Goal: Use online tool/utility: Use online tool/utility

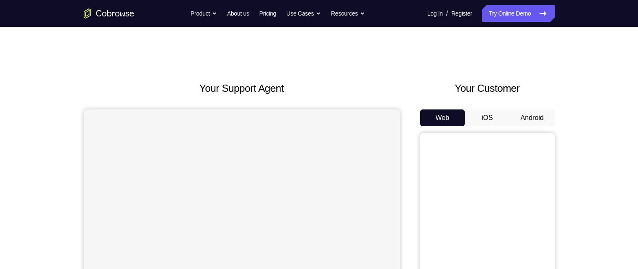
click at [542, 114] on button "Android" at bounding box center [532, 117] width 45 height 17
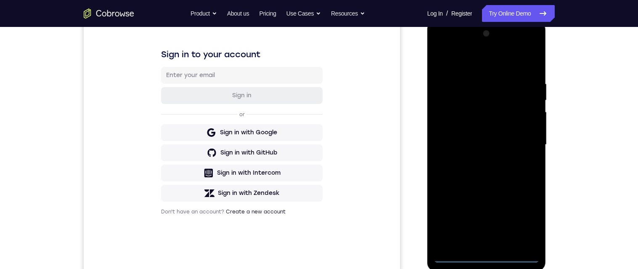
scroll to position [130, 0]
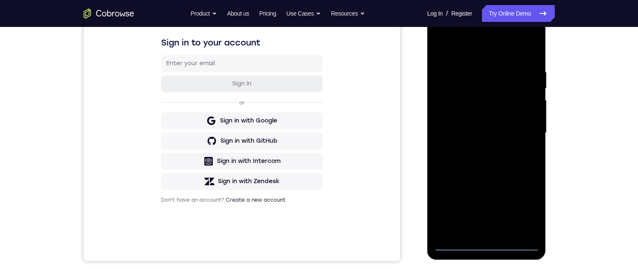
click at [485, 243] on div at bounding box center [487, 133] width 106 height 236
click at [523, 205] on div at bounding box center [487, 133] width 106 height 236
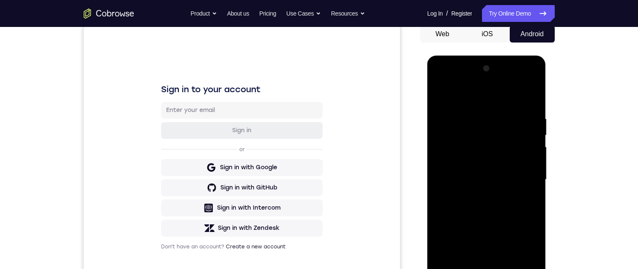
click at [465, 99] on div at bounding box center [487, 180] width 106 height 236
click at [520, 178] on div at bounding box center [487, 180] width 106 height 236
click at [476, 197] on div at bounding box center [487, 180] width 106 height 236
click at [523, 176] on div at bounding box center [487, 180] width 106 height 236
click at [502, 166] on div at bounding box center [487, 180] width 106 height 236
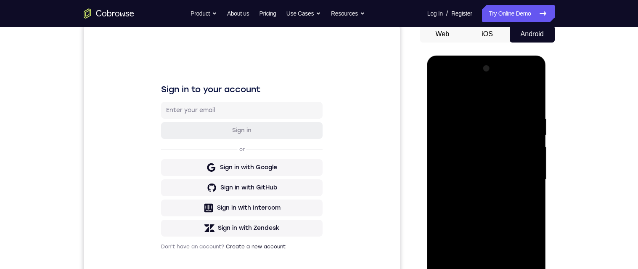
click at [518, 181] on div at bounding box center [487, 180] width 106 height 236
click at [518, 217] on div at bounding box center [487, 180] width 106 height 236
click at [526, 211] on div at bounding box center [487, 180] width 106 height 236
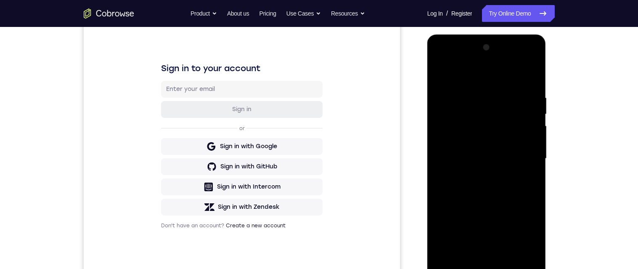
click at [522, 197] on div at bounding box center [487, 159] width 106 height 236
click at [538, 75] on div at bounding box center [487, 158] width 106 height 236
click at [449, 256] on div at bounding box center [487, 158] width 106 height 236
click at [539, 72] on div at bounding box center [487, 158] width 106 height 236
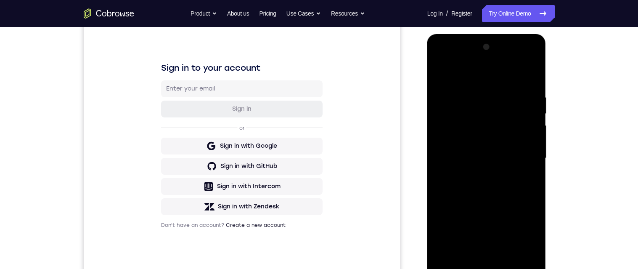
click at [536, 73] on div at bounding box center [487, 158] width 106 height 236
click at [518, 93] on div at bounding box center [487, 158] width 106 height 236
click at [510, 97] on div at bounding box center [487, 158] width 106 height 236
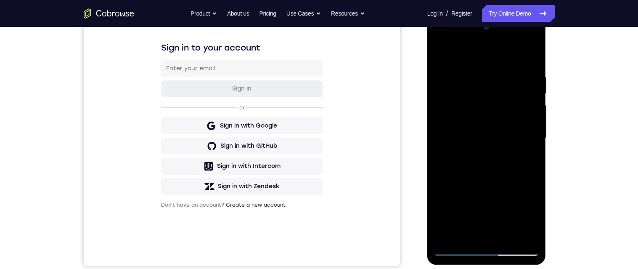
scroll to position [128, 0]
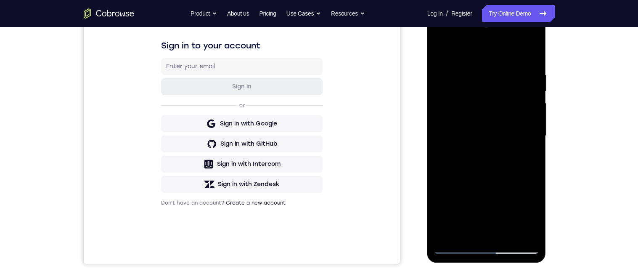
click at [515, 149] on div at bounding box center [487, 136] width 106 height 236
click at [451, 237] on div at bounding box center [487, 136] width 106 height 236
click at [447, 72] on div at bounding box center [487, 136] width 106 height 236
click at [512, 162] on div at bounding box center [487, 136] width 106 height 236
click at [510, 233] on div at bounding box center [487, 136] width 106 height 236
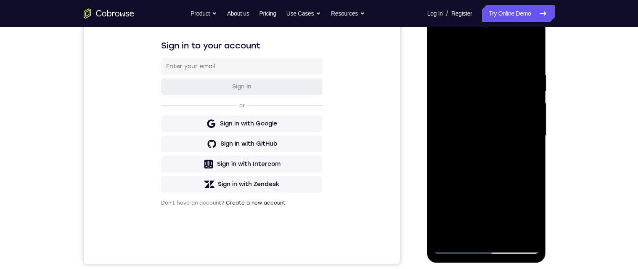
click at [509, 169] on div at bounding box center [487, 136] width 106 height 236
click at [530, 151] on div at bounding box center [487, 136] width 106 height 236
click at [517, 146] on div at bounding box center [487, 136] width 106 height 236
click at [529, 159] on div at bounding box center [487, 136] width 106 height 236
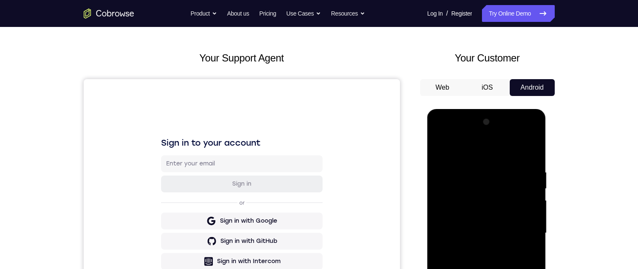
scroll to position [31, 0]
click at [441, 151] on div at bounding box center [487, 233] width 106 height 236
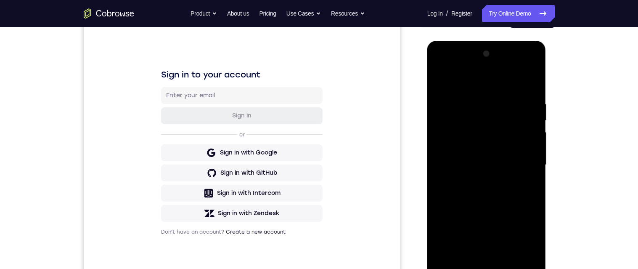
scroll to position [101, 0]
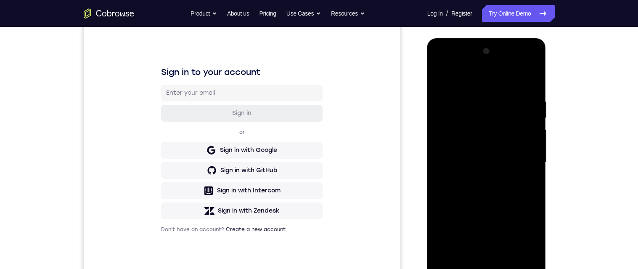
click at [512, 167] on div at bounding box center [487, 163] width 106 height 236
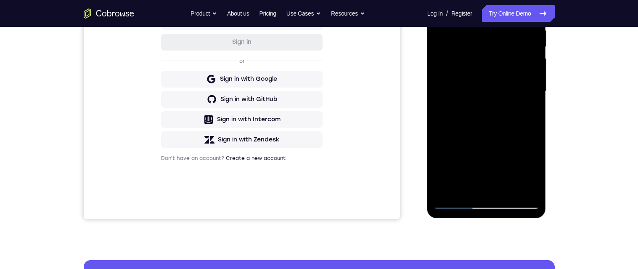
scroll to position [173, 0]
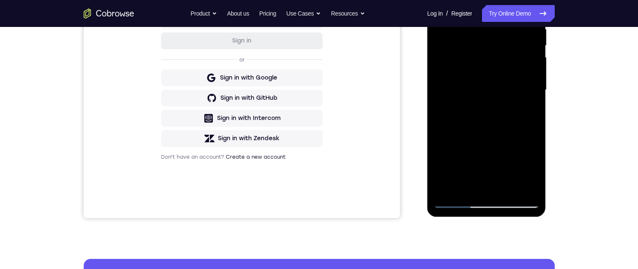
click at [481, 187] on div at bounding box center [487, 90] width 106 height 236
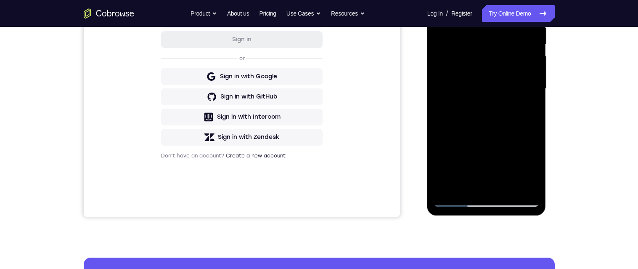
click at [526, 110] on div at bounding box center [487, 89] width 106 height 236
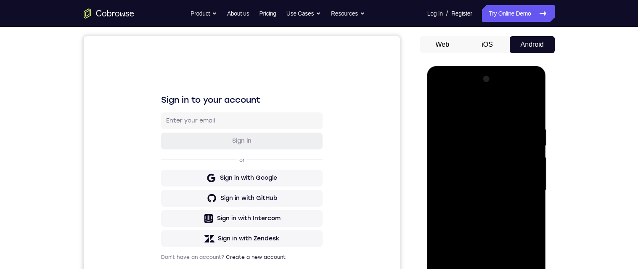
scroll to position [71, 0]
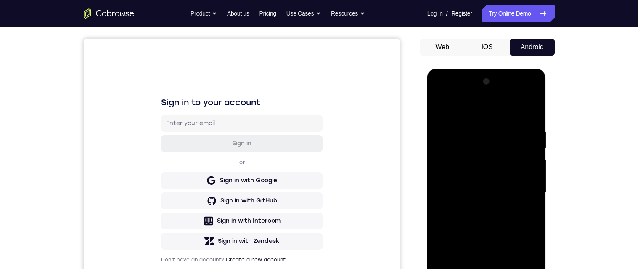
click at [441, 109] on div at bounding box center [487, 193] width 106 height 236
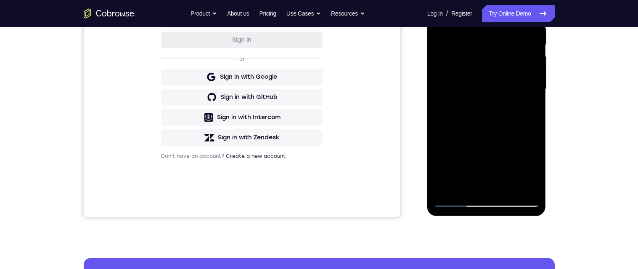
scroll to position [182, 0]
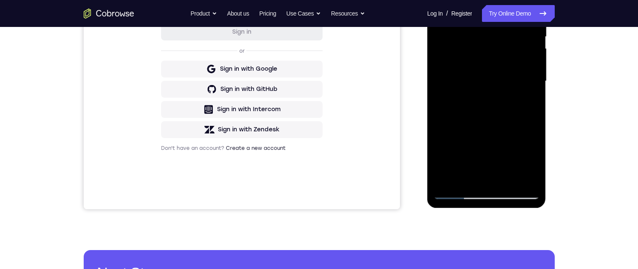
click at [466, 142] on div at bounding box center [487, 81] width 106 height 236
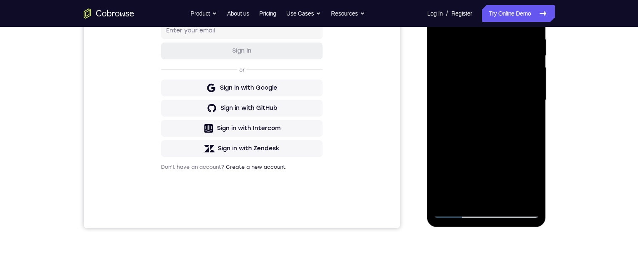
click at [527, 122] on div at bounding box center [487, 100] width 106 height 236
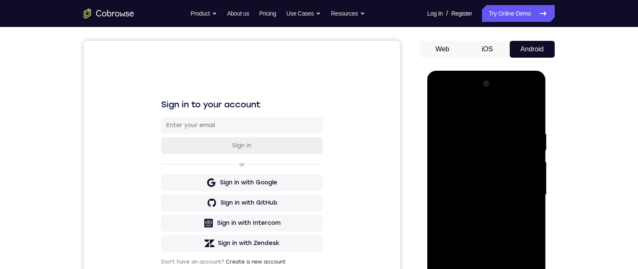
scroll to position [66, 0]
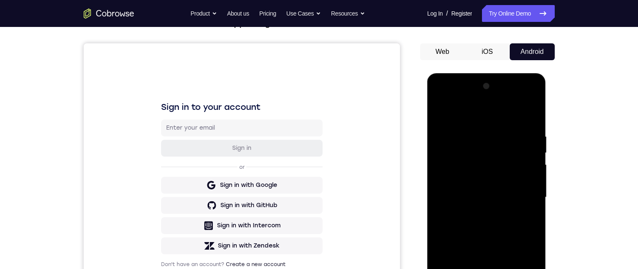
click at [441, 113] on div at bounding box center [487, 198] width 106 height 236
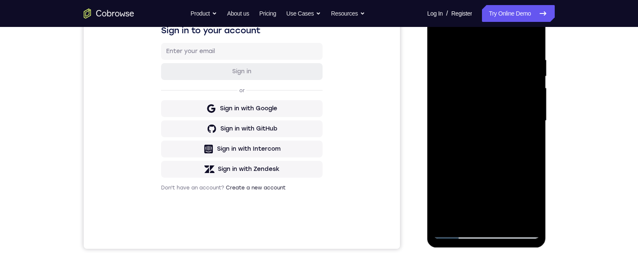
scroll to position [155, 0]
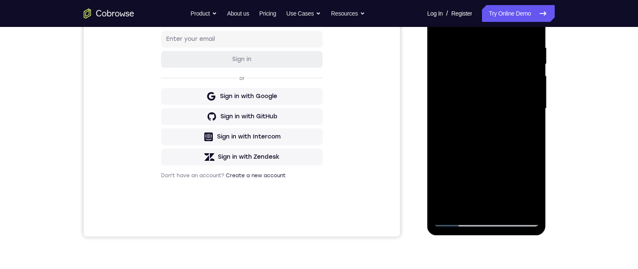
click at [567, 114] on div "Your Support Agent Your Customer Web iOS Android Next Steps We’d be happy to gi…" at bounding box center [319, 149] width 539 height 555
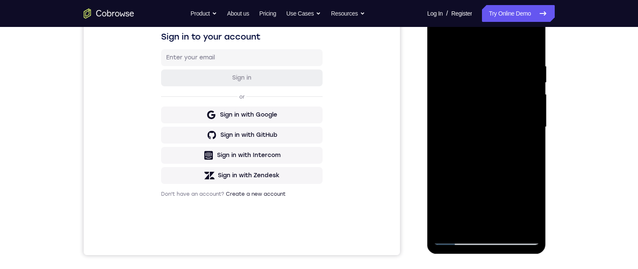
click at [466, 146] on div at bounding box center [487, 127] width 106 height 236
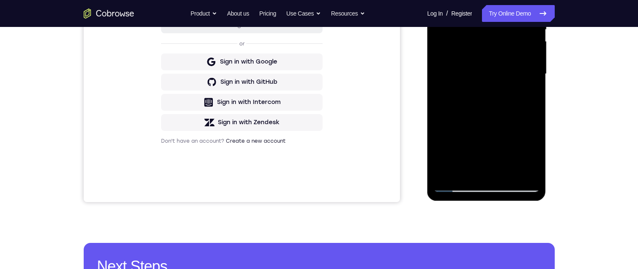
scroll to position [155, 0]
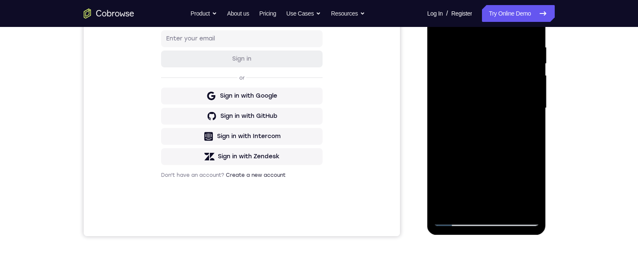
click at [526, 129] on div at bounding box center [487, 108] width 106 height 236
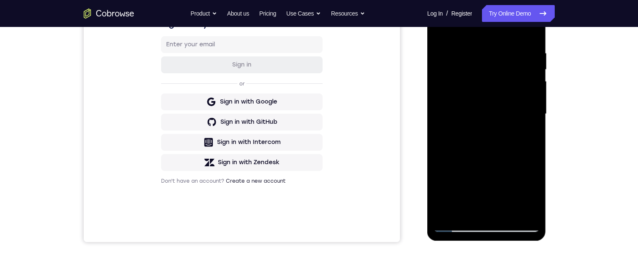
scroll to position [150, 0]
click at [526, 134] on div at bounding box center [487, 113] width 106 height 236
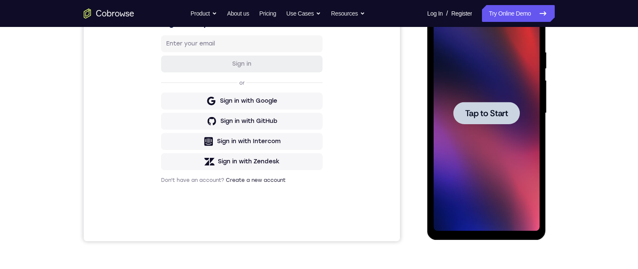
click at [504, 119] on div at bounding box center [487, 113] width 66 height 22
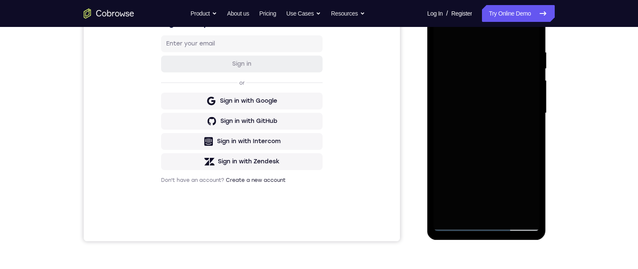
click at [384, 144] on div "Sign in to your account Sign in or Sign in with Google Sign in with GitHub Sign…" at bounding box center [241, 100] width 316 height 282
click at [455, 150] on div at bounding box center [487, 113] width 106 height 236
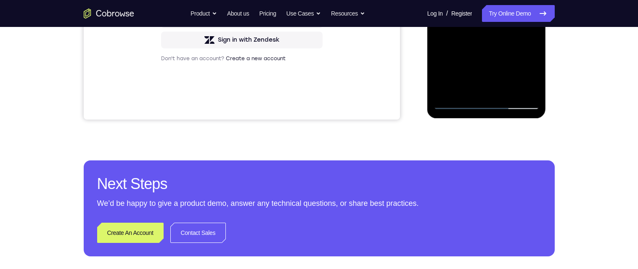
scroll to position [259, 0]
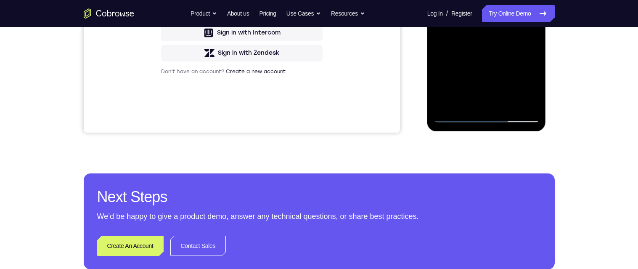
click at [483, 115] on div at bounding box center [487, 5] width 106 height 236
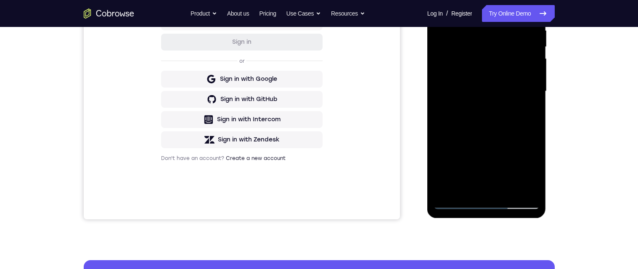
scroll to position [160, 0]
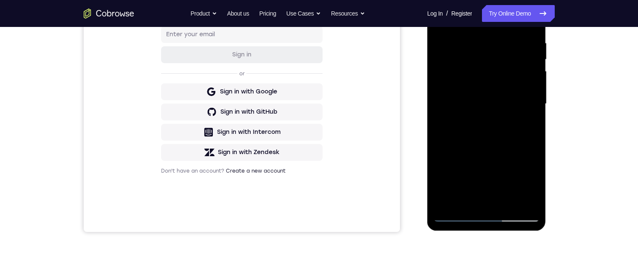
click at [523, 180] on div at bounding box center [487, 104] width 106 height 236
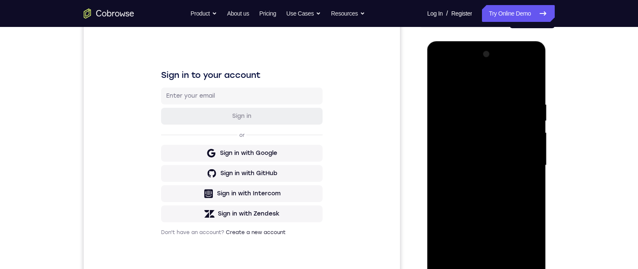
scroll to position [73, 0]
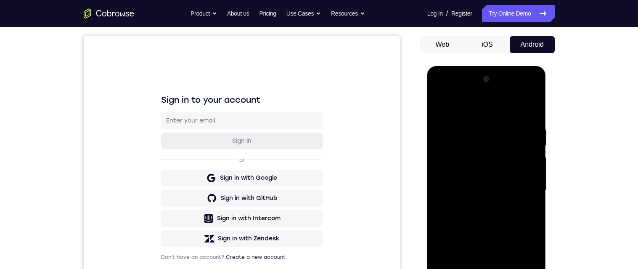
click at [466, 109] on div at bounding box center [487, 190] width 106 height 236
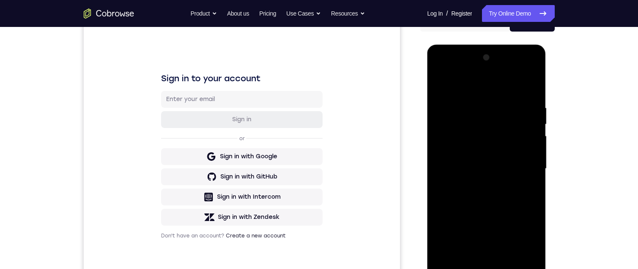
click at [524, 170] on div at bounding box center [487, 169] width 106 height 236
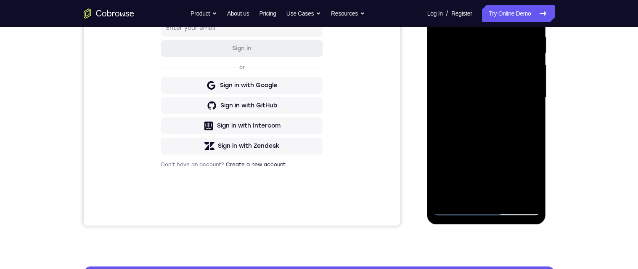
scroll to position [185, 0]
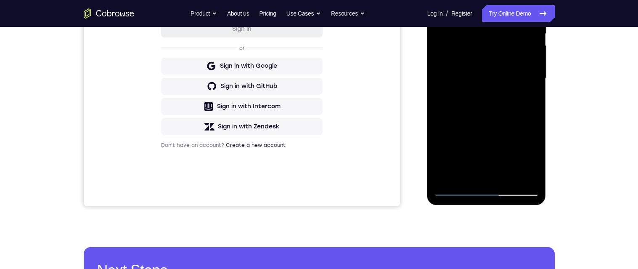
click at [476, 180] on div at bounding box center [487, 78] width 106 height 236
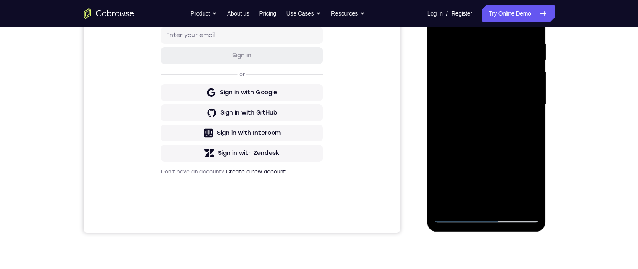
scroll to position [133, 0]
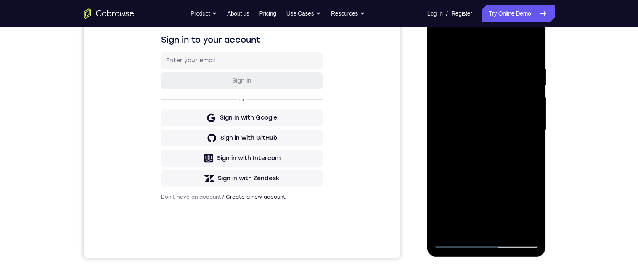
click at [522, 122] on div at bounding box center [487, 130] width 106 height 236
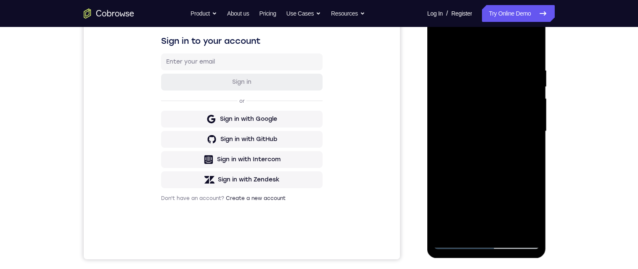
click at [506, 115] on div at bounding box center [487, 131] width 106 height 236
click at [522, 132] on div at bounding box center [487, 131] width 106 height 236
click at [514, 161] on div at bounding box center [487, 131] width 106 height 236
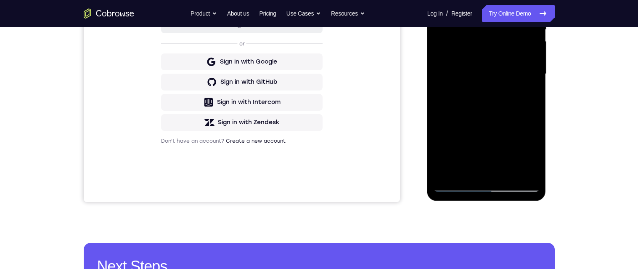
scroll to position [164, 0]
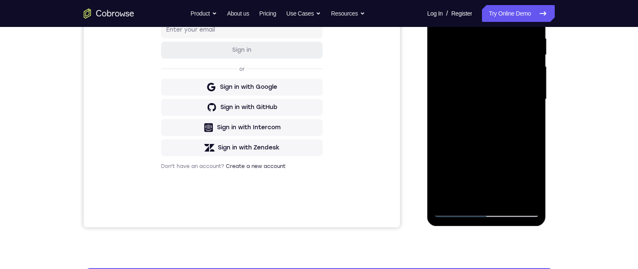
click at [519, 133] on div at bounding box center [487, 99] width 106 height 236
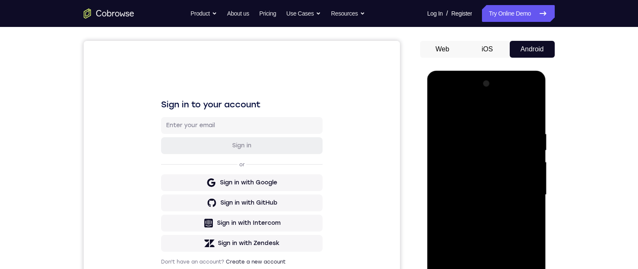
scroll to position [62, 0]
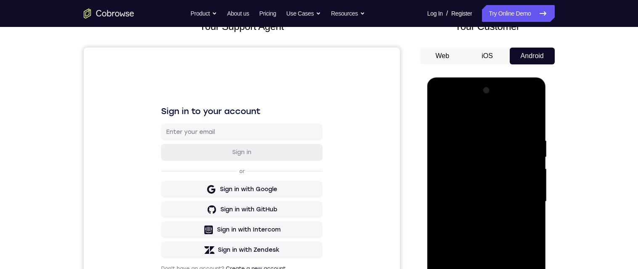
click at [476, 137] on div at bounding box center [487, 202] width 106 height 236
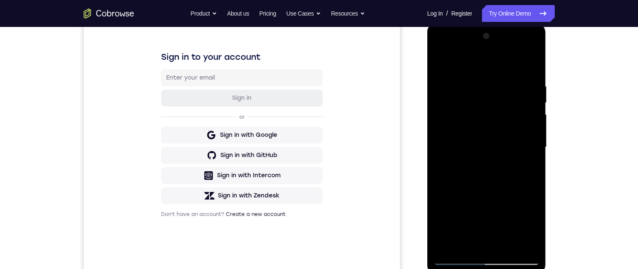
scroll to position [119, 0]
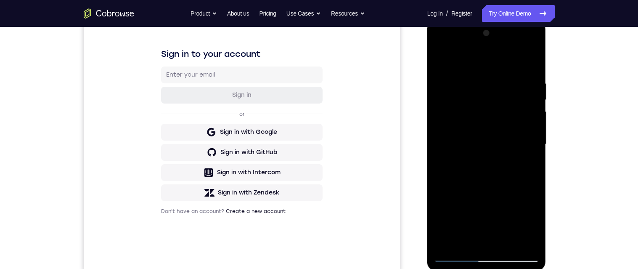
click at [440, 133] on div at bounding box center [487, 145] width 106 height 236
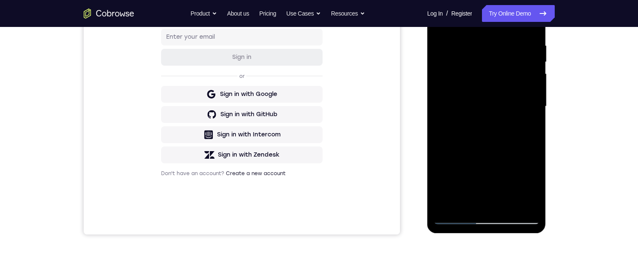
click at [522, 205] on div at bounding box center [487, 107] width 106 height 236
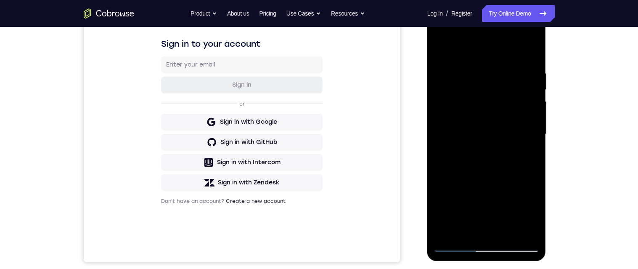
scroll to position [125, 0]
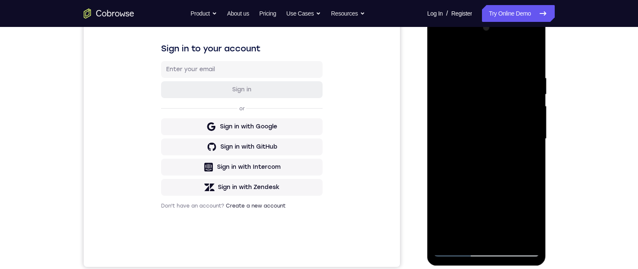
click at [444, 118] on div at bounding box center [487, 139] width 106 height 236
click at [435, 116] on div at bounding box center [487, 139] width 106 height 236
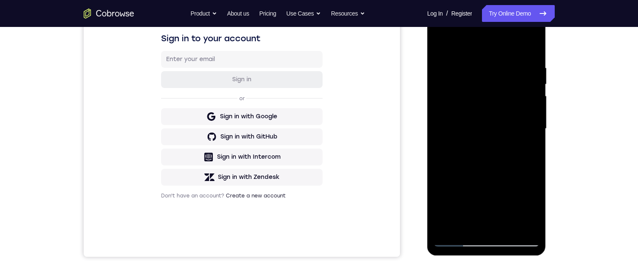
scroll to position [130, 0]
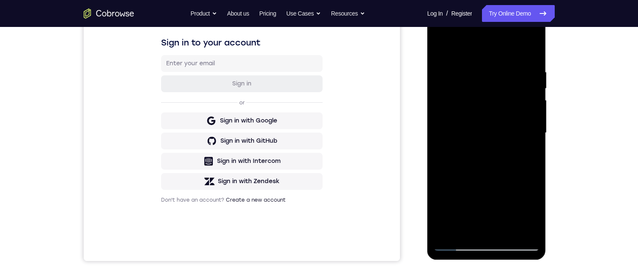
click at [434, 110] on div at bounding box center [487, 133] width 106 height 236
click at [464, 57] on div at bounding box center [487, 133] width 106 height 236
click at [513, 160] on div at bounding box center [487, 133] width 106 height 236
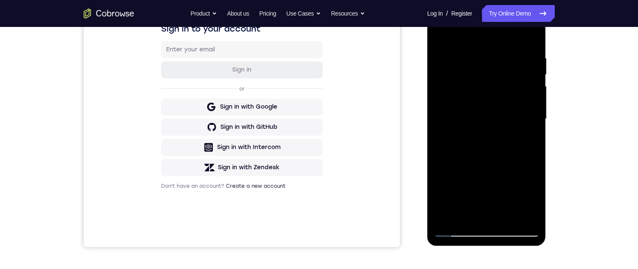
scroll to position [140, 0]
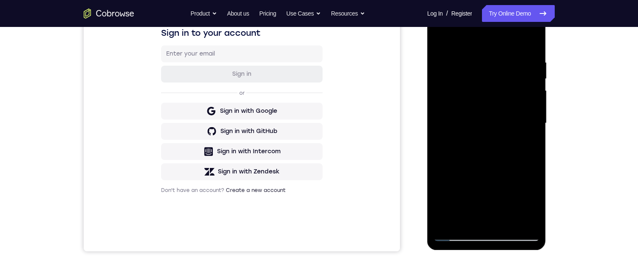
click at [442, 41] on div at bounding box center [487, 123] width 106 height 236
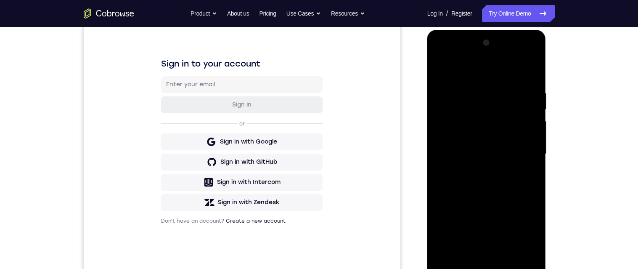
scroll to position [125, 0]
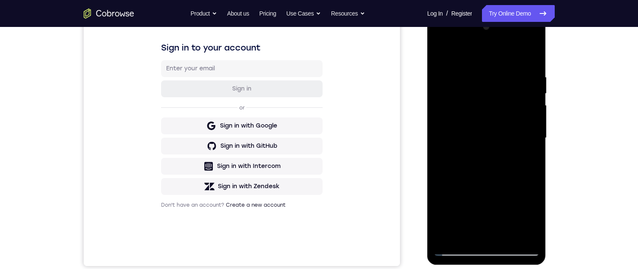
click at [439, 134] on div at bounding box center [487, 138] width 106 height 236
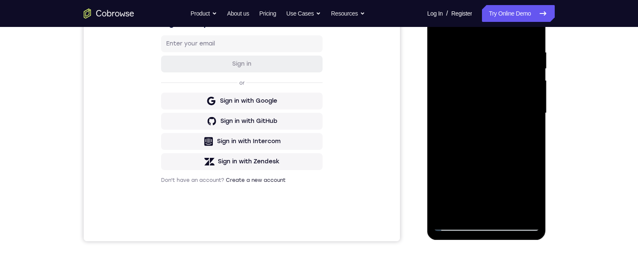
scroll to position [128, 0]
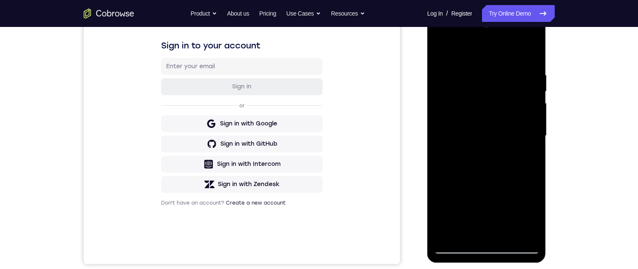
click at [531, 55] on div at bounding box center [487, 136] width 106 height 236
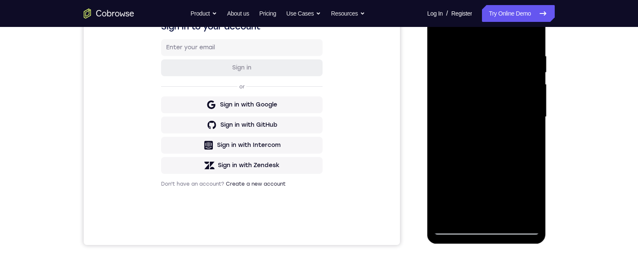
click at [501, 53] on div at bounding box center [487, 117] width 106 height 236
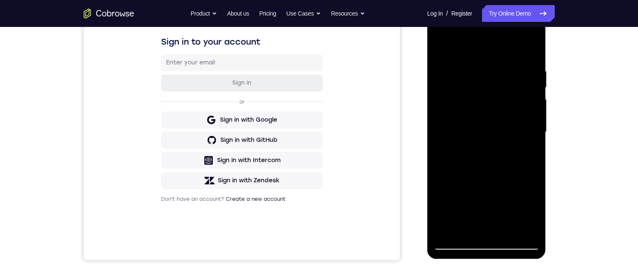
scroll to position [130, 0]
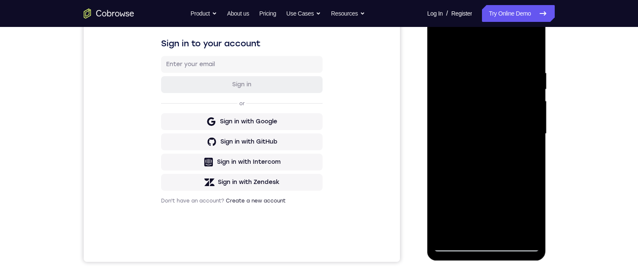
click at [529, 65] on div at bounding box center [487, 134] width 106 height 236
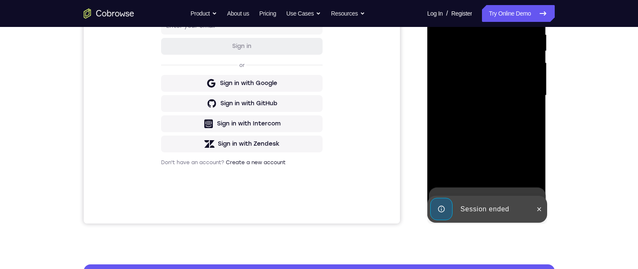
scroll to position [168, 0]
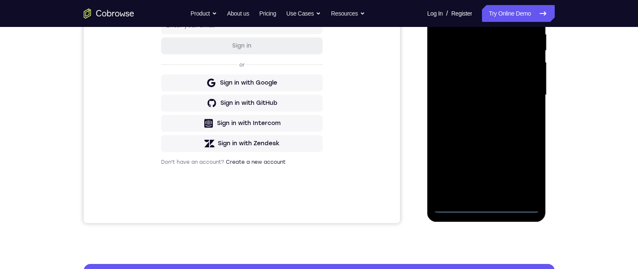
click at [489, 210] on div at bounding box center [487, 95] width 106 height 236
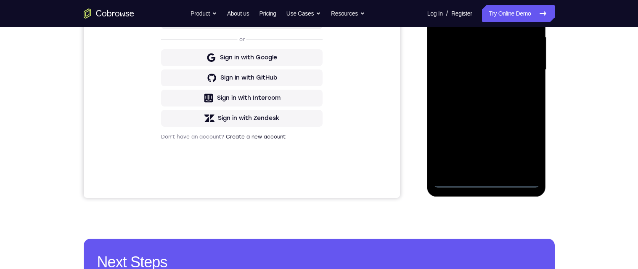
click at [530, 147] on div at bounding box center [487, 70] width 106 height 236
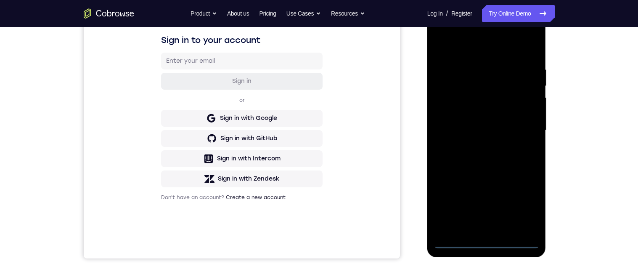
scroll to position [112, 0]
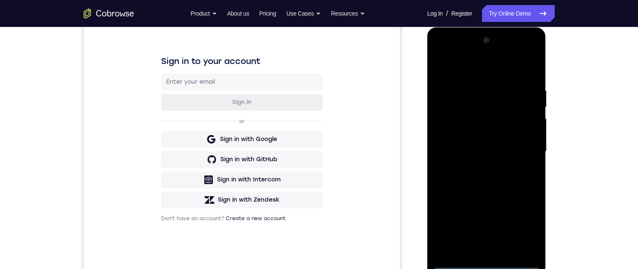
click at [483, 68] on div at bounding box center [487, 152] width 106 height 236
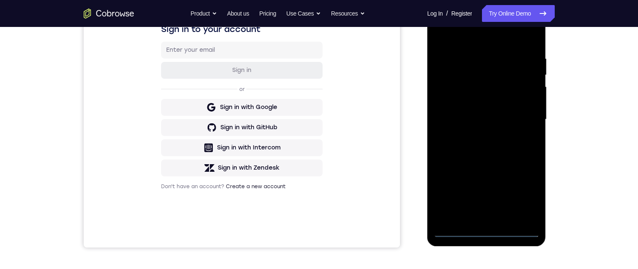
scroll to position [149, 0]
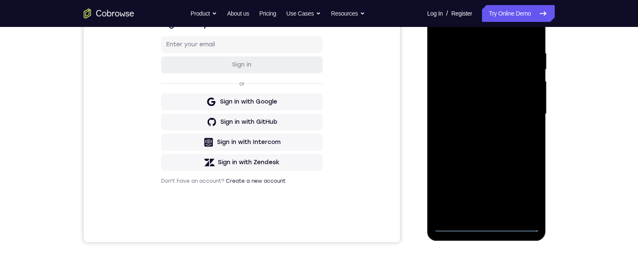
click at [521, 114] on div at bounding box center [487, 114] width 106 height 236
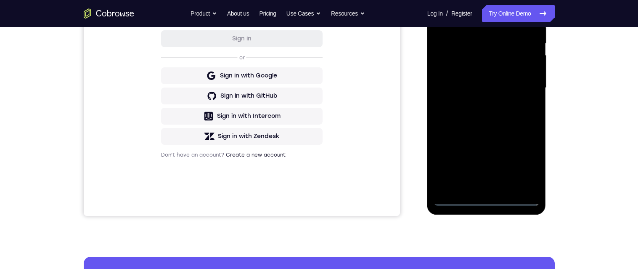
scroll to position [191, 0]
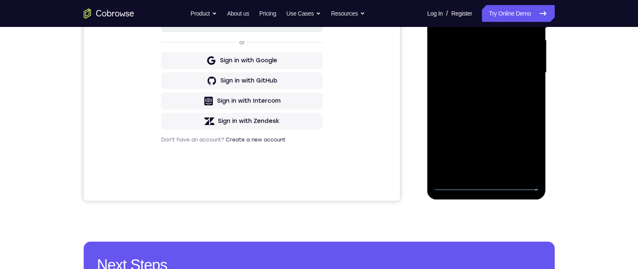
click at [479, 174] on div at bounding box center [487, 73] width 106 height 236
click at [505, 67] on div at bounding box center [487, 73] width 106 height 236
click at [501, 62] on div at bounding box center [487, 73] width 106 height 236
click at [514, 74] on div at bounding box center [487, 73] width 106 height 236
click at [521, 104] on div at bounding box center [487, 73] width 106 height 236
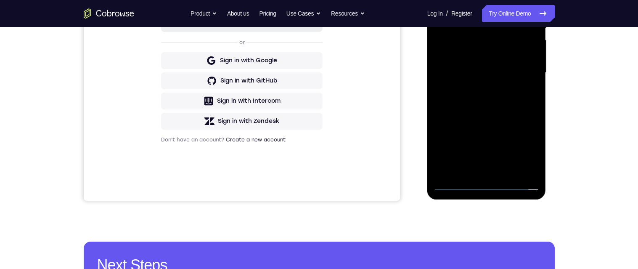
click at [510, 102] on div at bounding box center [487, 73] width 106 height 236
click at [528, 105] on div at bounding box center [487, 73] width 106 height 236
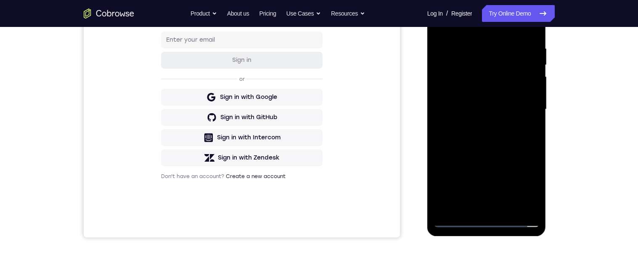
scroll to position [155, 0]
click at [521, 143] on div at bounding box center [487, 109] width 106 height 236
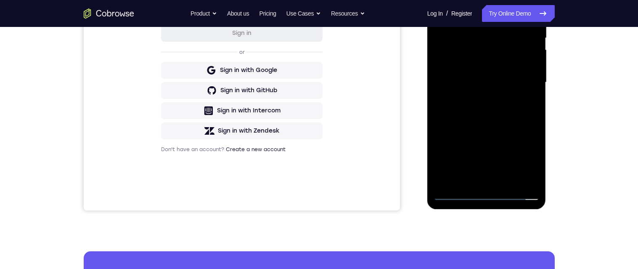
scroll to position [117, 0]
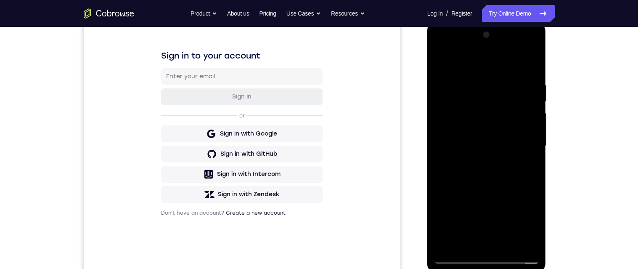
click at [474, 84] on div at bounding box center [487, 146] width 106 height 236
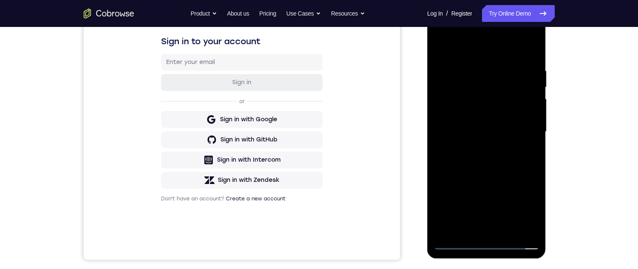
scroll to position [137, 0]
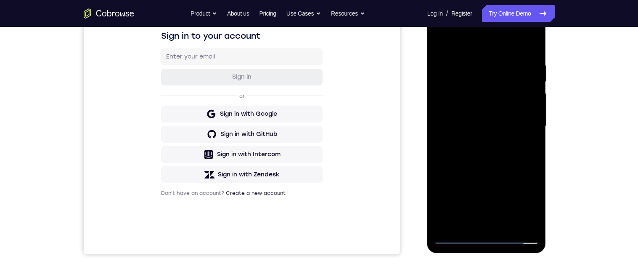
click at [529, 129] on div at bounding box center [487, 126] width 106 height 236
click at [447, 112] on div at bounding box center [487, 126] width 106 height 236
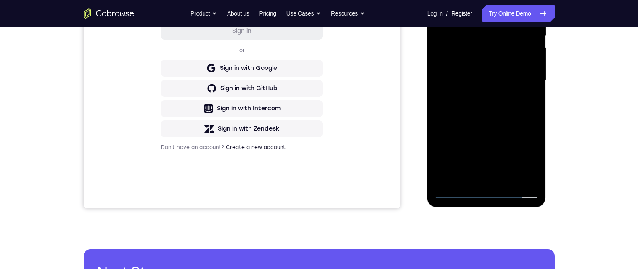
click at [524, 177] on div at bounding box center [487, 81] width 106 height 236
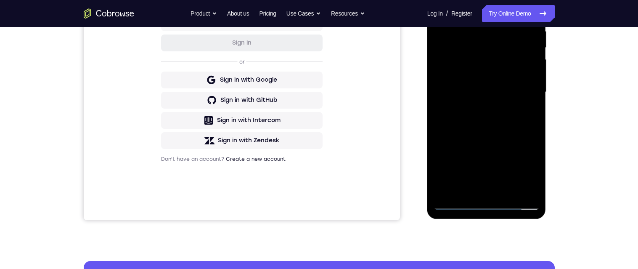
click at [531, 125] on div at bounding box center [487, 92] width 106 height 236
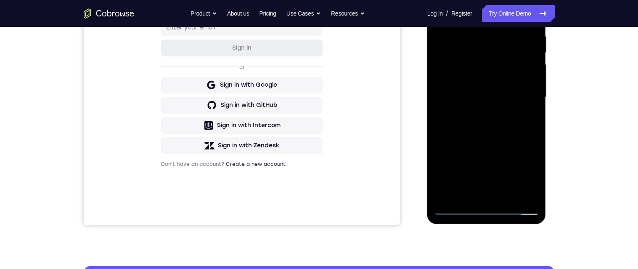
scroll to position [167, 0]
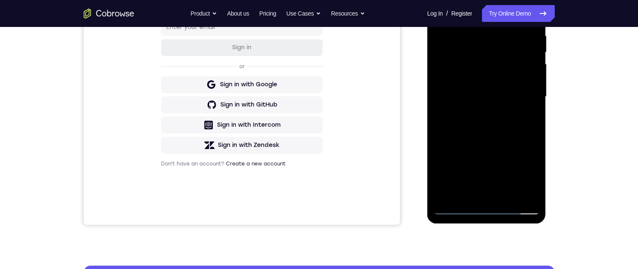
click at [521, 194] on div at bounding box center [487, 97] width 106 height 236
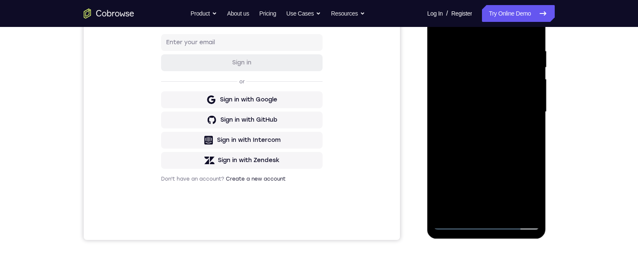
scroll to position [137, 0]
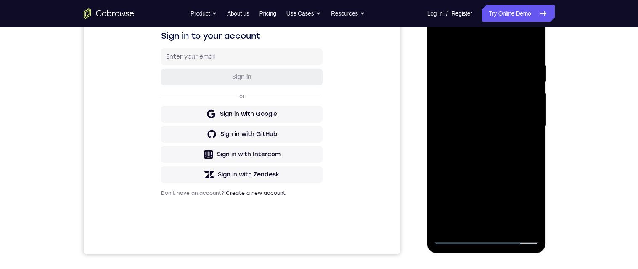
click at [528, 135] on div at bounding box center [487, 126] width 106 height 236
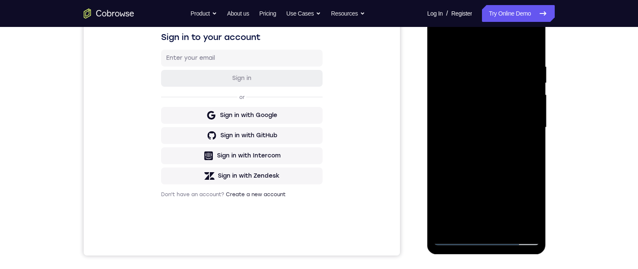
click at [531, 146] on div at bounding box center [487, 128] width 106 height 236
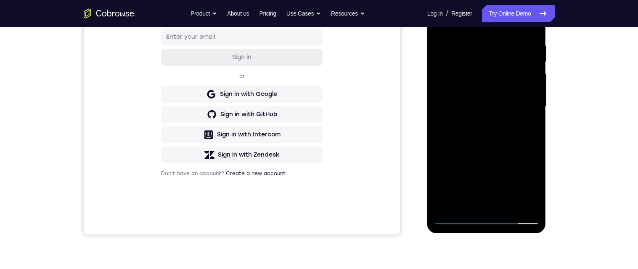
click at [523, 202] on div at bounding box center [487, 107] width 106 height 236
click at [531, 175] on div at bounding box center [487, 107] width 106 height 236
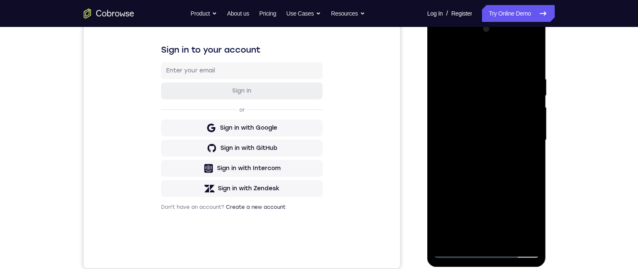
scroll to position [141, 0]
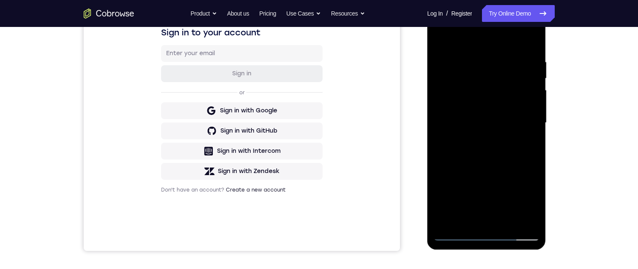
click at [531, 154] on div at bounding box center [487, 123] width 106 height 236
click at [529, 168] on div at bounding box center [487, 123] width 106 height 236
click at [533, 157] on div at bounding box center [487, 123] width 106 height 236
click at [529, 128] on div at bounding box center [487, 123] width 106 height 236
click at [529, 134] on div at bounding box center [487, 123] width 106 height 236
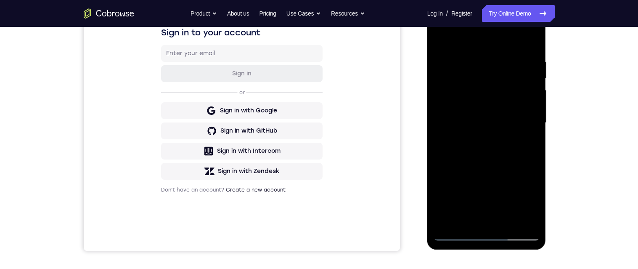
click at [533, 132] on div at bounding box center [487, 123] width 106 height 236
click at [534, 140] on div at bounding box center [487, 123] width 106 height 236
click at [526, 160] on div at bounding box center [487, 123] width 106 height 236
click at [534, 145] on div at bounding box center [487, 123] width 106 height 236
click at [532, 140] on div at bounding box center [487, 123] width 106 height 236
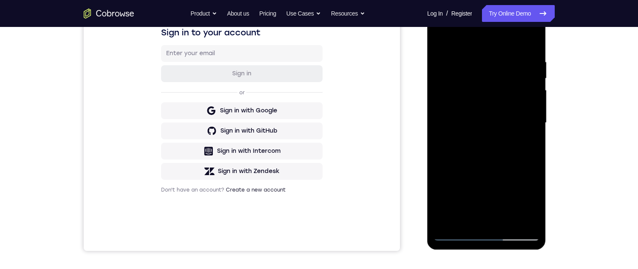
scroll to position [185, 0]
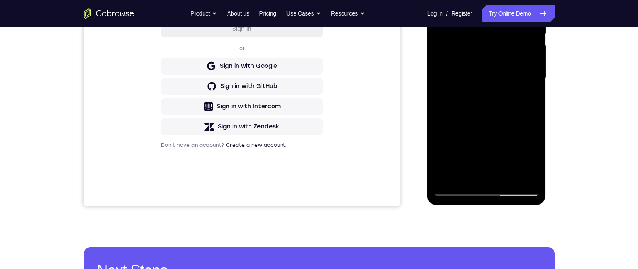
click at [522, 175] on div at bounding box center [487, 78] width 106 height 236
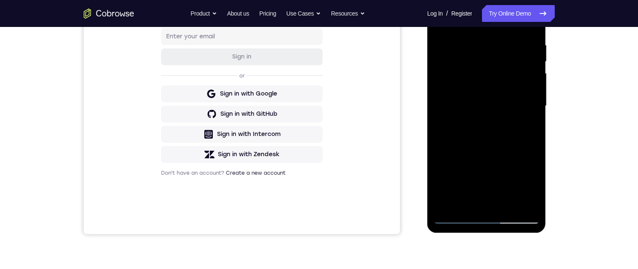
scroll to position [146, 0]
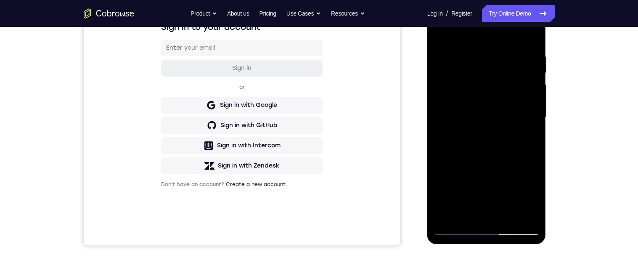
click at [534, 135] on div at bounding box center [487, 118] width 106 height 236
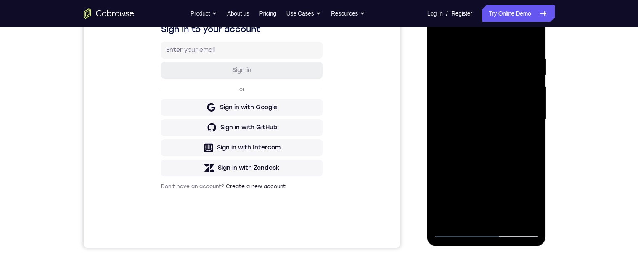
scroll to position [178, 0]
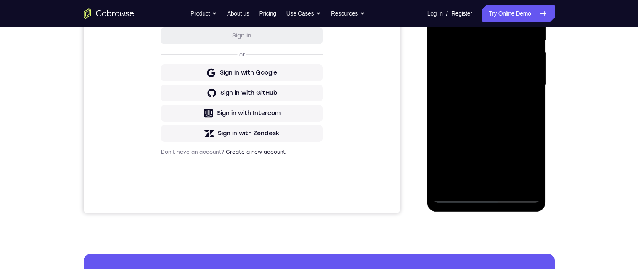
click at [526, 188] on div at bounding box center [487, 85] width 106 height 236
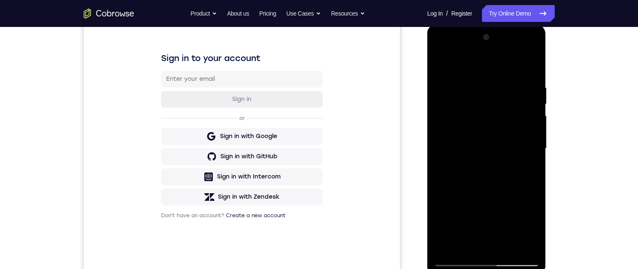
click at [529, 64] on div at bounding box center [487, 149] width 106 height 236
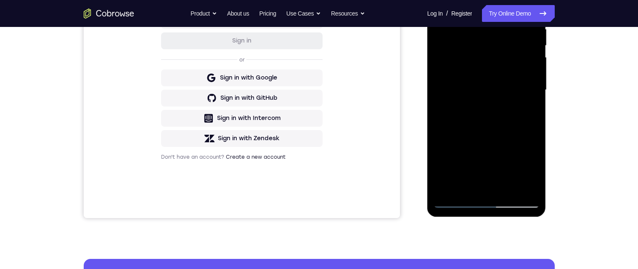
click at [521, 187] on div at bounding box center [487, 90] width 106 height 236
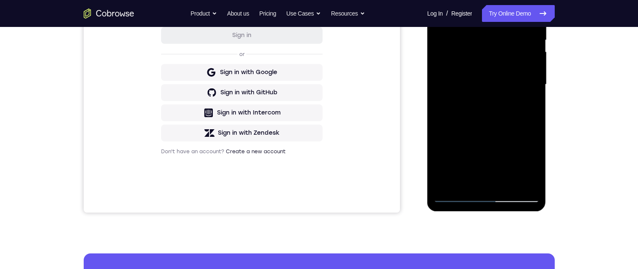
click at [495, 181] on div at bounding box center [487, 85] width 106 height 236
click at [518, 80] on div at bounding box center [487, 85] width 106 height 236
click at [509, 182] on div at bounding box center [487, 85] width 106 height 236
click at [531, 183] on div at bounding box center [487, 85] width 106 height 236
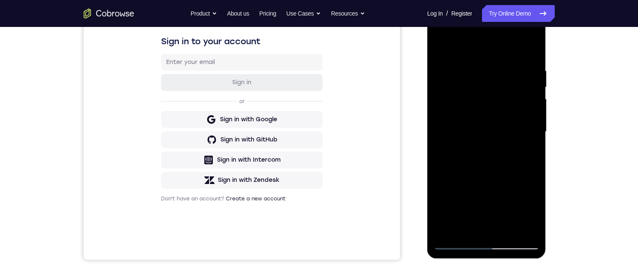
scroll to position [125, 0]
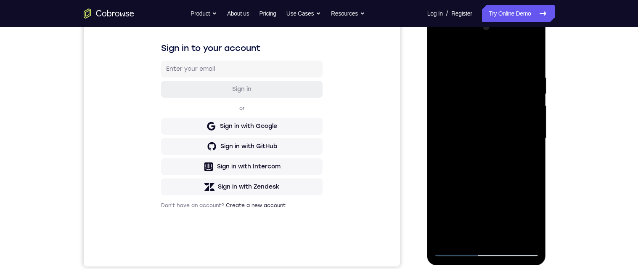
click at [526, 73] on div at bounding box center [487, 139] width 106 height 236
click at [533, 58] on div at bounding box center [487, 139] width 106 height 236
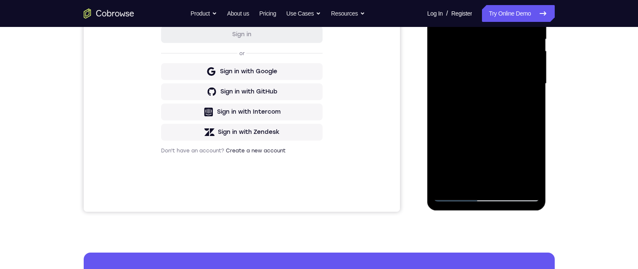
scroll to position [142, 0]
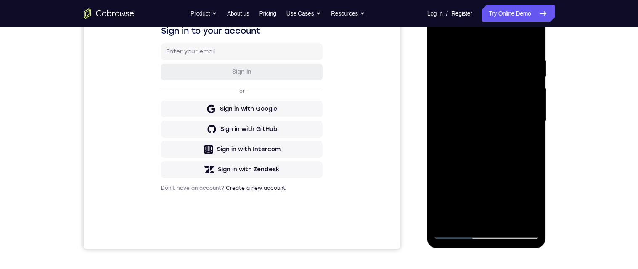
click at [506, 59] on div at bounding box center [487, 121] width 106 height 236
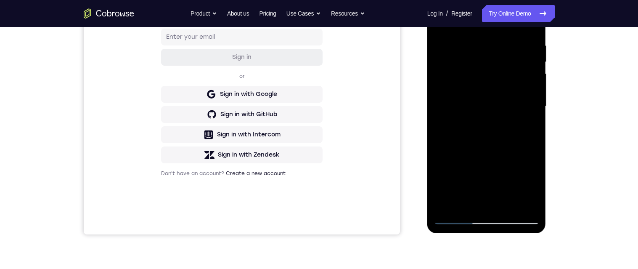
scroll to position [107, 0]
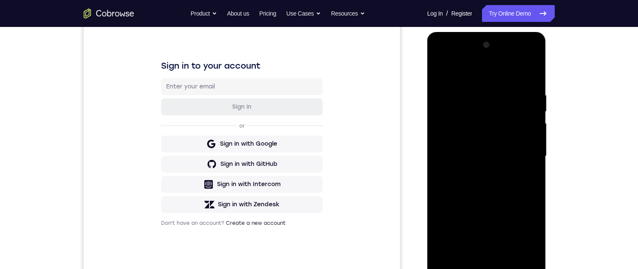
click at [530, 76] on div at bounding box center [487, 156] width 106 height 236
click at [535, 92] on div at bounding box center [487, 156] width 106 height 236
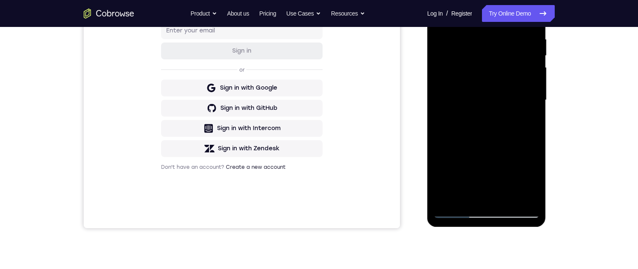
scroll to position [171, 0]
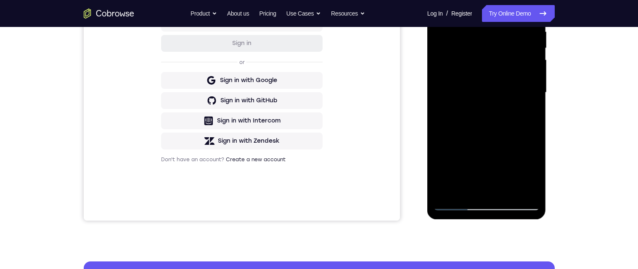
click at [523, 192] on div at bounding box center [487, 93] width 106 height 236
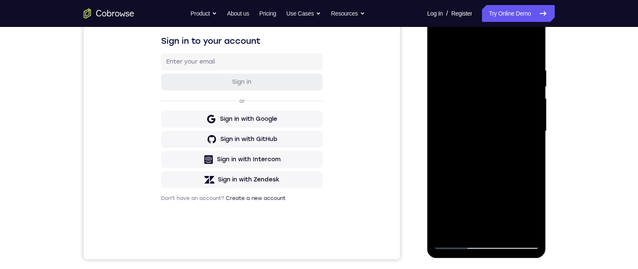
scroll to position [130, 0]
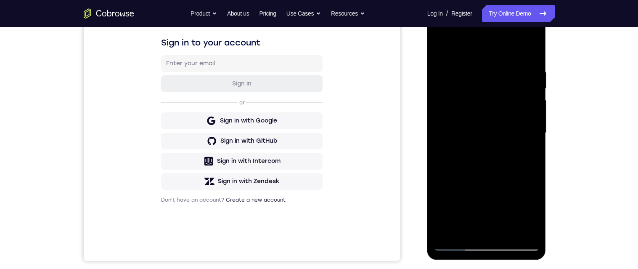
click at [442, 52] on div at bounding box center [487, 133] width 106 height 236
click at [534, 54] on div at bounding box center [487, 133] width 106 height 236
click at [480, 67] on div at bounding box center [487, 133] width 106 height 236
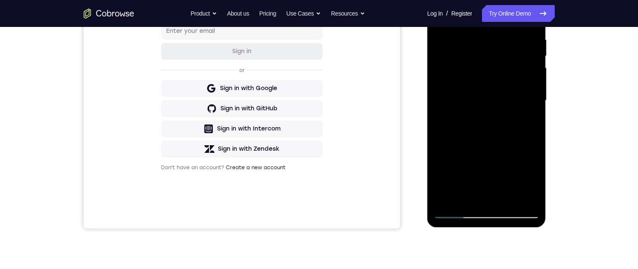
scroll to position [166, 0]
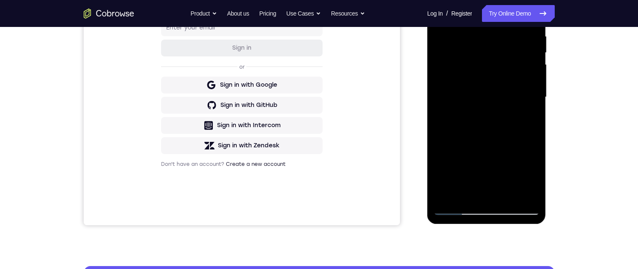
click at [523, 195] on div at bounding box center [487, 97] width 106 height 236
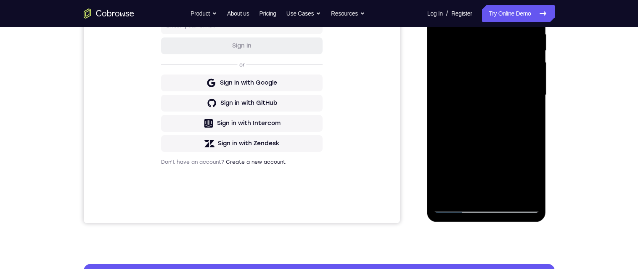
scroll to position [134, 0]
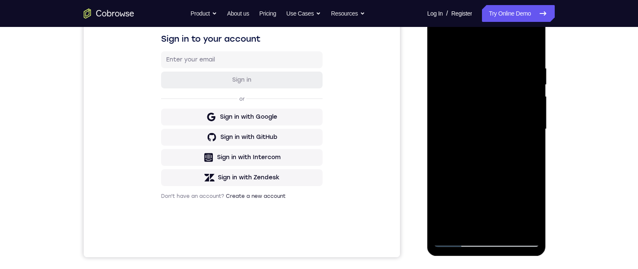
click at [532, 48] on div at bounding box center [487, 129] width 106 height 236
click at [530, 51] on div at bounding box center [487, 129] width 106 height 236
click at [492, 66] on div at bounding box center [487, 129] width 106 height 236
click at [450, 67] on div at bounding box center [487, 129] width 106 height 236
click at [532, 50] on div at bounding box center [487, 129] width 106 height 236
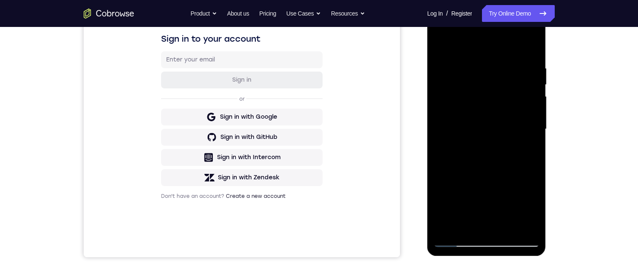
click at [504, 66] on div at bounding box center [487, 129] width 106 height 236
click at [532, 51] on div at bounding box center [487, 129] width 106 height 236
click at [477, 65] on div at bounding box center [487, 129] width 106 height 236
click at [534, 48] on div at bounding box center [487, 129] width 106 height 236
click at [536, 65] on div at bounding box center [487, 129] width 106 height 236
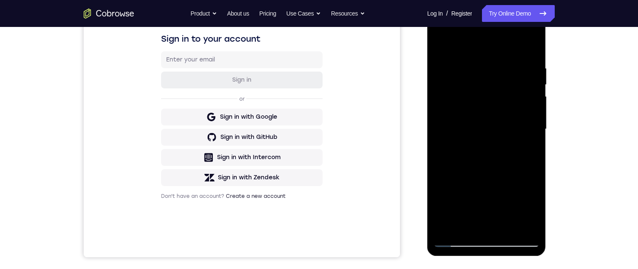
click at [440, 53] on div at bounding box center [487, 129] width 106 height 236
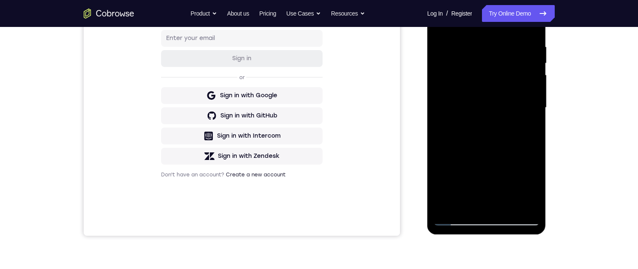
scroll to position [162, 0]
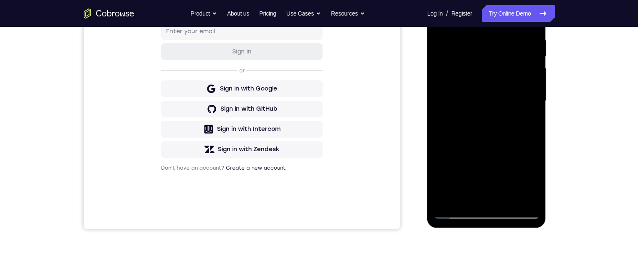
click at [453, 163] on div at bounding box center [487, 101] width 106 height 236
click at [532, 95] on div at bounding box center [487, 101] width 106 height 236
click at [441, 153] on div at bounding box center [487, 101] width 106 height 236
click at [535, 90] on div at bounding box center [487, 101] width 106 height 236
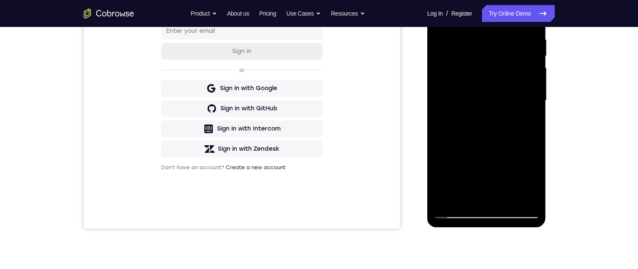
click at [535, 93] on div at bounding box center [487, 101] width 106 height 236
click at [539, 92] on div at bounding box center [487, 101] width 106 height 236
click at [539, 93] on div at bounding box center [487, 101] width 106 height 236
click at [538, 93] on div at bounding box center [487, 101] width 106 height 236
click at [536, 95] on div at bounding box center [487, 101] width 106 height 236
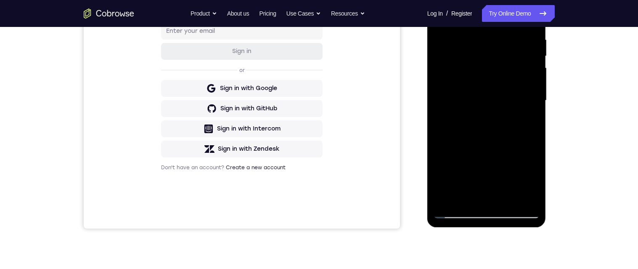
scroll to position [162, 0]
click at [535, 90] on div at bounding box center [487, 102] width 106 height 236
click at [537, 88] on div at bounding box center [487, 102] width 106 height 236
click at [437, 96] on div at bounding box center [487, 102] width 106 height 236
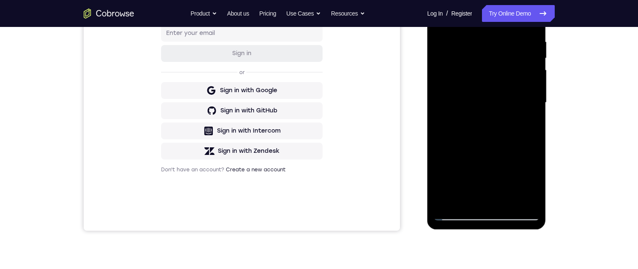
click at [535, 90] on div at bounding box center [487, 103] width 106 height 236
click at [537, 93] on div at bounding box center [487, 103] width 106 height 236
click at [535, 91] on div at bounding box center [487, 103] width 106 height 236
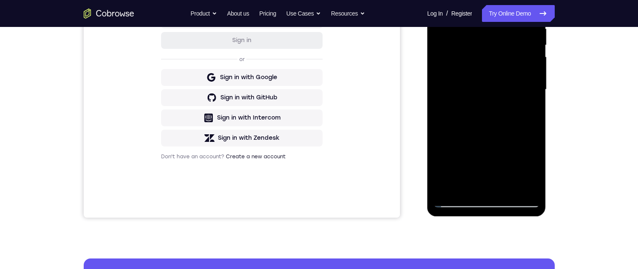
scroll to position [174, 0]
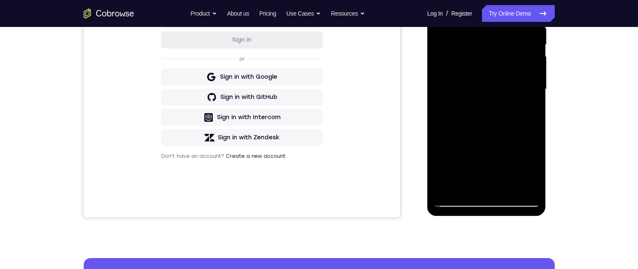
click at [535, 78] on div at bounding box center [487, 89] width 106 height 236
click at [535, 80] on div at bounding box center [487, 89] width 106 height 236
click at [535, 78] on div at bounding box center [487, 89] width 106 height 236
click at [532, 80] on div at bounding box center [487, 89] width 106 height 236
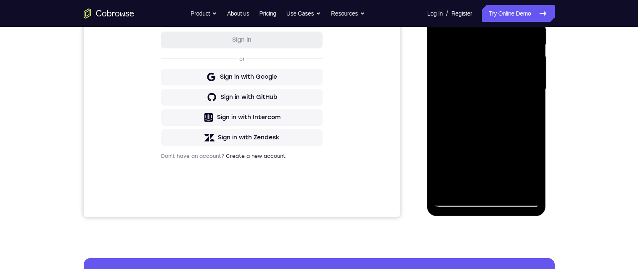
click at [534, 80] on div at bounding box center [487, 89] width 106 height 236
click at [533, 82] on div at bounding box center [487, 89] width 106 height 236
click at [534, 80] on div at bounding box center [487, 89] width 106 height 236
click at [535, 78] on div at bounding box center [487, 89] width 106 height 236
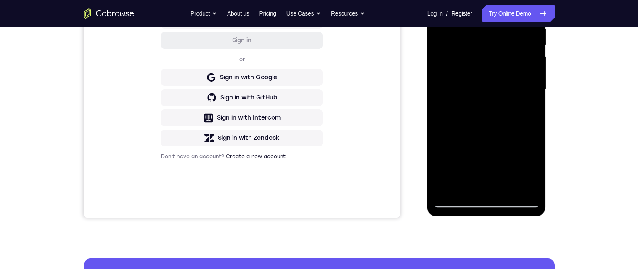
scroll to position [136, 0]
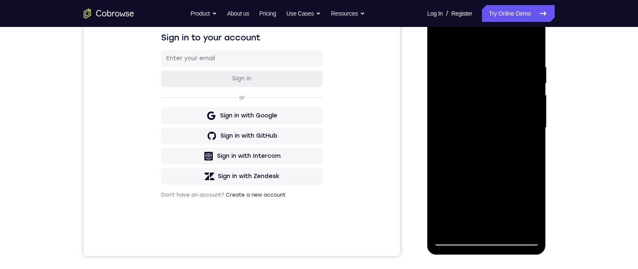
click at [444, 40] on div at bounding box center [487, 128] width 106 height 236
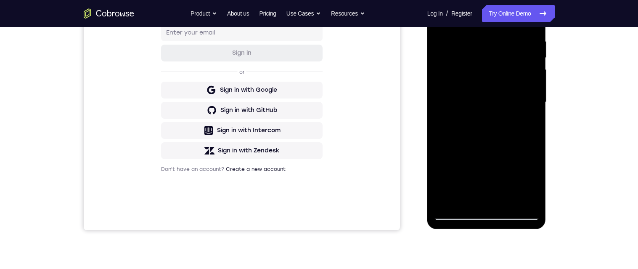
click at [523, 132] on div at bounding box center [487, 102] width 106 height 236
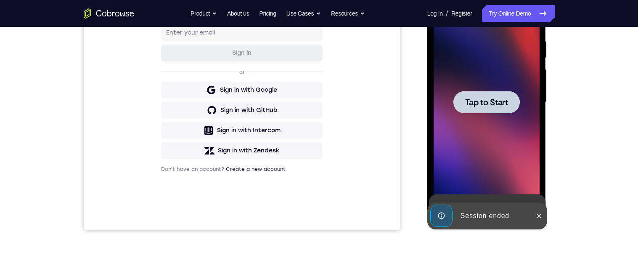
click at [506, 101] on span "Tap to Start" at bounding box center [486, 102] width 43 height 8
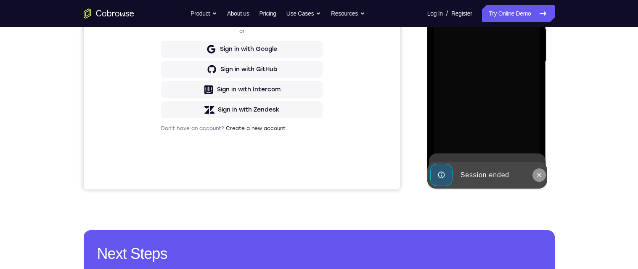
click at [542, 177] on icon at bounding box center [539, 175] width 7 height 7
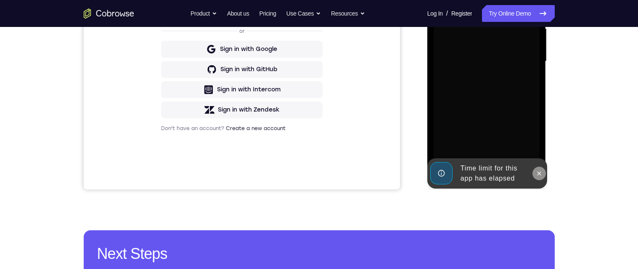
click at [541, 175] on icon at bounding box center [539, 173] width 7 height 7
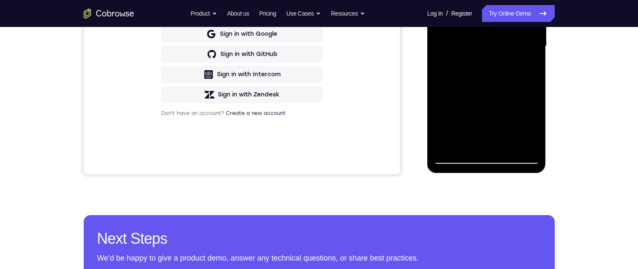
scroll to position [221, 0]
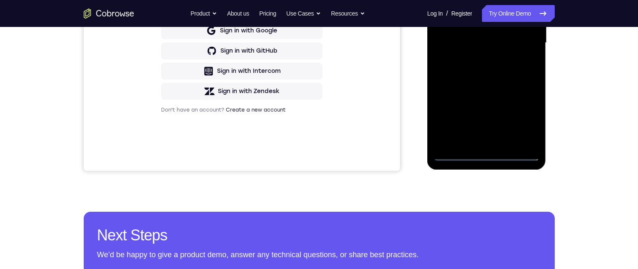
click at [487, 159] on div at bounding box center [487, 43] width 106 height 236
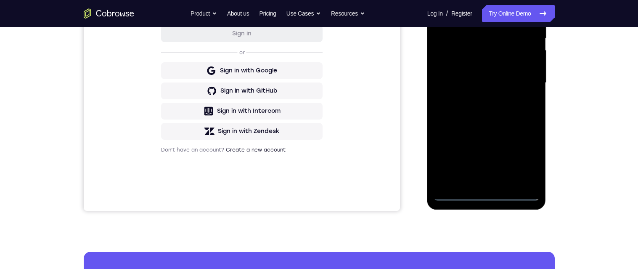
click at [525, 161] on div at bounding box center [487, 83] width 106 height 236
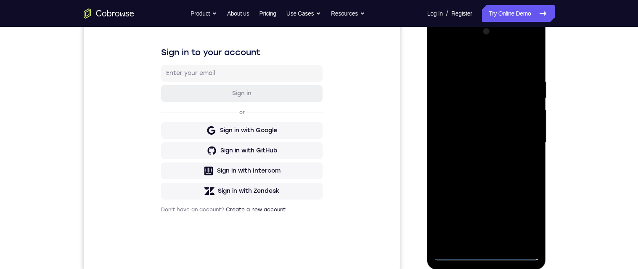
click at [492, 64] on div at bounding box center [487, 143] width 106 height 236
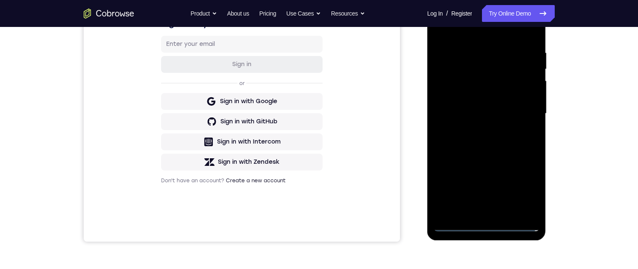
click at [518, 117] on div at bounding box center [487, 114] width 106 height 236
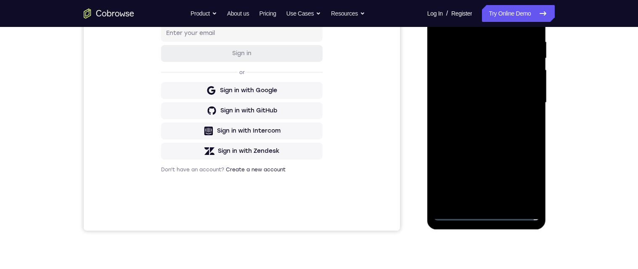
click at [476, 201] on div at bounding box center [487, 103] width 106 height 236
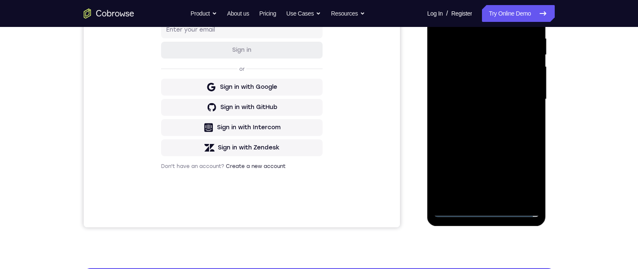
click at [512, 92] on div at bounding box center [487, 99] width 106 height 236
click at [495, 84] on div at bounding box center [487, 99] width 106 height 236
click at [508, 104] on div at bounding box center [487, 99] width 106 height 236
click at [516, 132] on div at bounding box center [487, 99] width 106 height 236
click at [514, 124] on div at bounding box center [487, 99] width 106 height 236
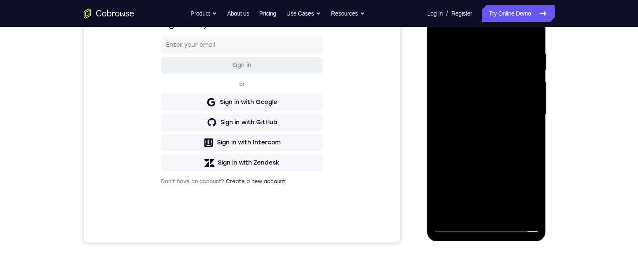
scroll to position [147, 0]
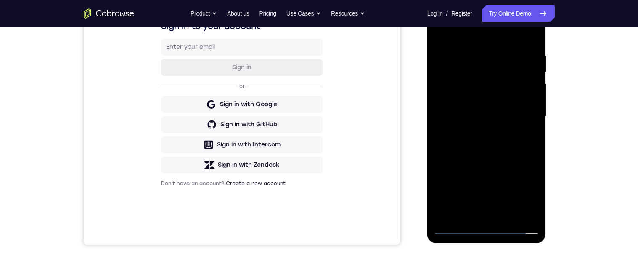
click at [509, 154] on div at bounding box center [487, 117] width 106 height 236
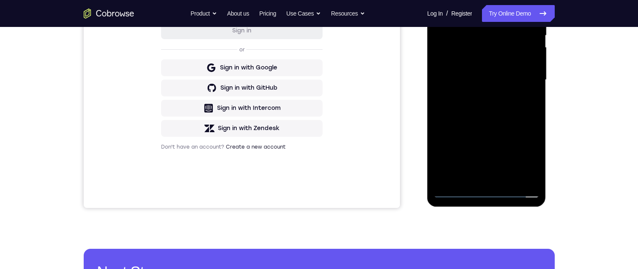
scroll to position [159, 0]
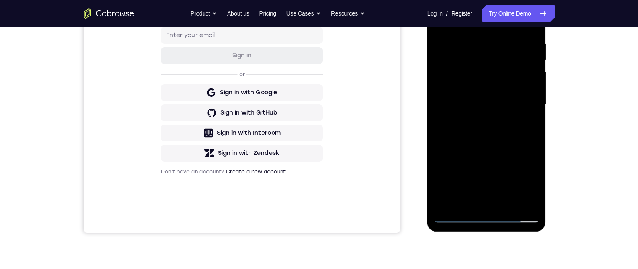
click at [533, 45] on div at bounding box center [487, 105] width 106 height 236
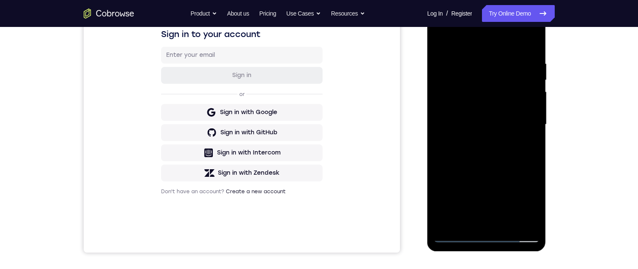
click at [444, 45] on div at bounding box center [487, 125] width 106 height 236
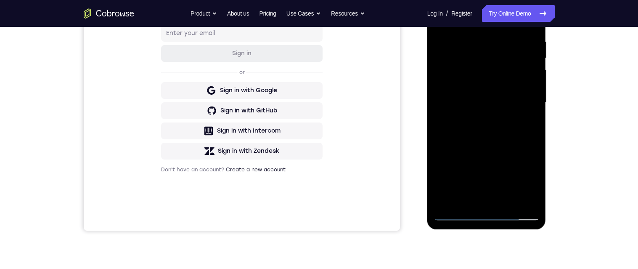
click at [530, 127] on div at bounding box center [487, 103] width 106 height 236
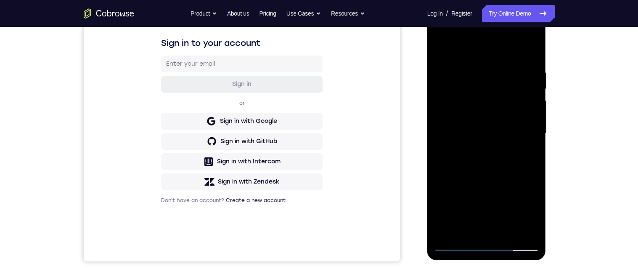
scroll to position [127, 0]
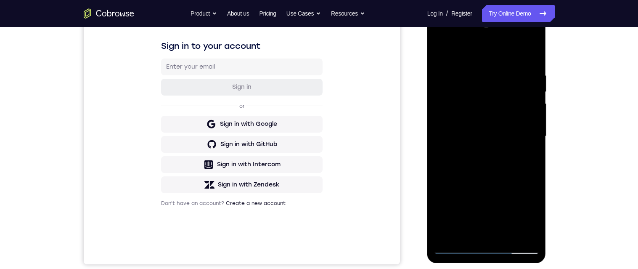
click at [438, 55] on div at bounding box center [487, 137] width 106 height 236
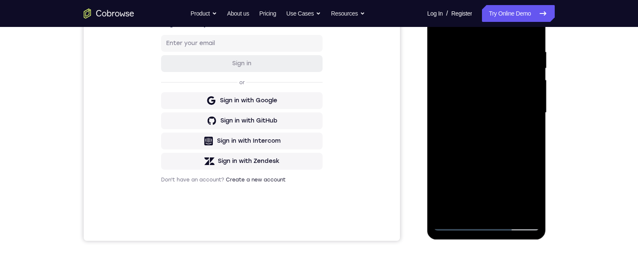
scroll to position [157, 0]
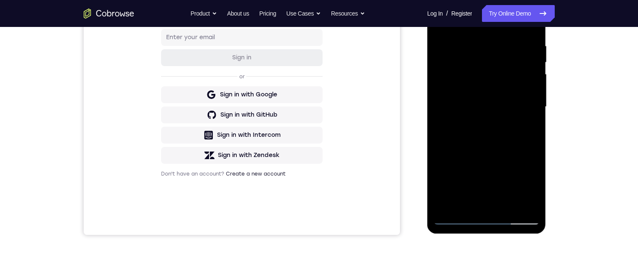
click at [488, 133] on div at bounding box center [487, 107] width 106 height 236
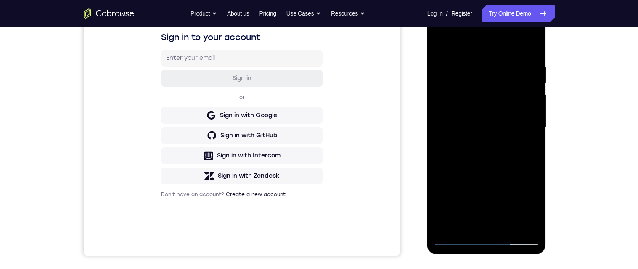
scroll to position [123, 0]
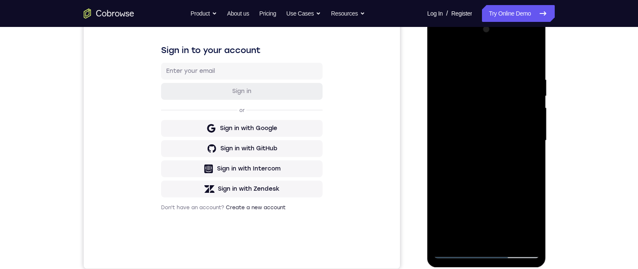
click at [441, 53] on div at bounding box center [487, 141] width 106 height 236
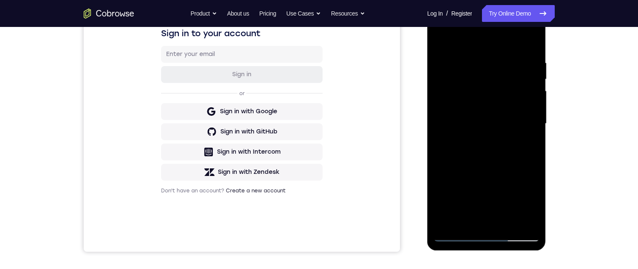
scroll to position [141, 0]
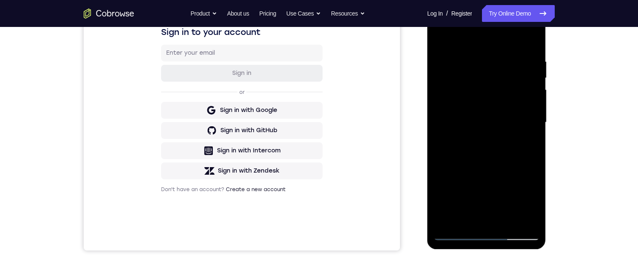
click at [483, 119] on div at bounding box center [487, 123] width 106 height 236
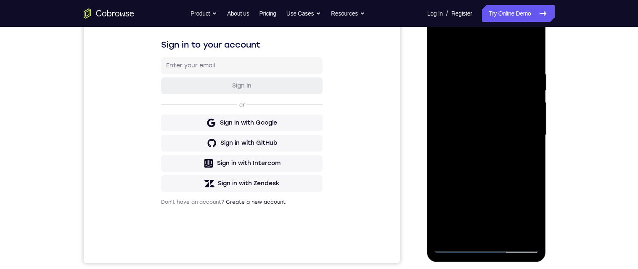
click at [530, 73] on div at bounding box center [487, 135] width 106 height 236
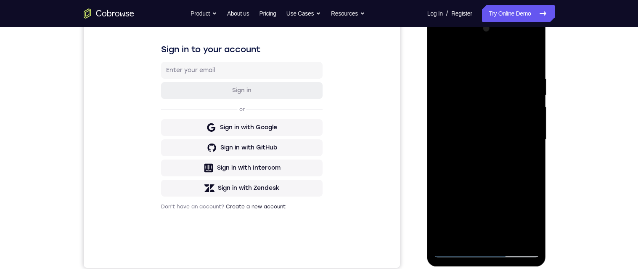
click at [529, 80] on div at bounding box center [487, 140] width 106 height 236
click at [535, 71] on div at bounding box center [487, 140] width 106 height 236
click at [440, 136] on div at bounding box center [487, 140] width 106 height 236
click at [533, 87] on div at bounding box center [487, 140] width 106 height 236
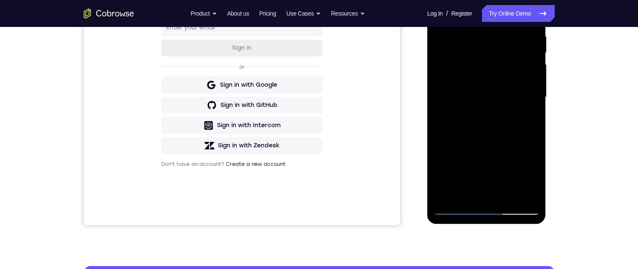
scroll to position [168, 0]
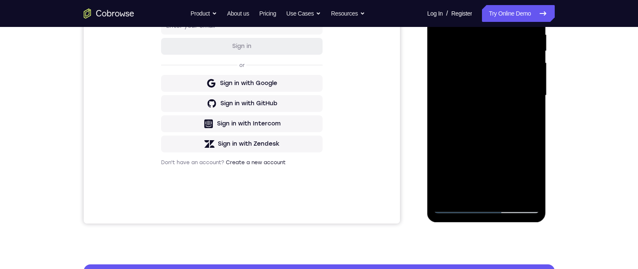
click at [523, 179] on div at bounding box center [487, 96] width 106 height 236
click at [531, 95] on div at bounding box center [487, 96] width 106 height 236
click at [528, 177] on div at bounding box center [487, 96] width 106 height 236
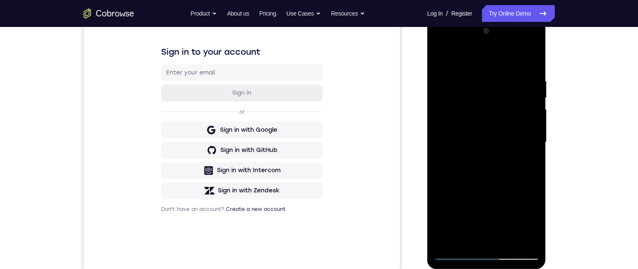
click at [532, 32] on div at bounding box center [487, 142] width 106 height 236
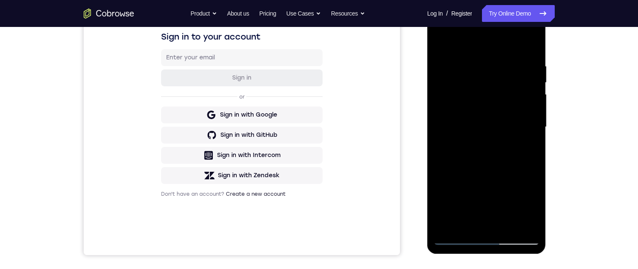
scroll to position [153, 0]
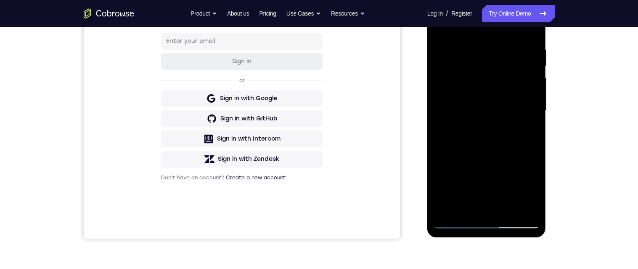
click at [532, 87] on div at bounding box center [487, 111] width 106 height 236
click at [531, 84] on div at bounding box center [487, 111] width 106 height 236
click at [526, 191] on div at bounding box center [487, 111] width 106 height 236
click at [534, 88] on div at bounding box center [487, 111] width 106 height 236
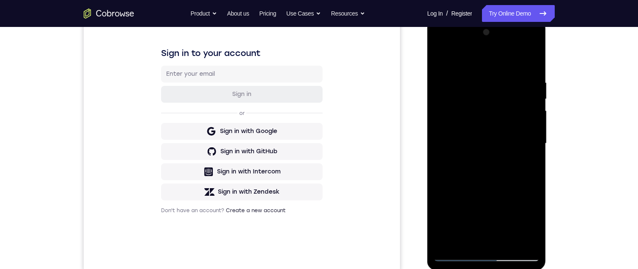
scroll to position [158, 0]
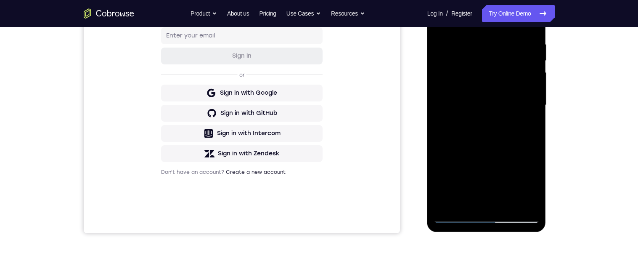
click at [526, 187] on div at bounding box center [487, 105] width 106 height 236
click at [532, 96] on div at bounding box center [487, 105] width 106 height 236
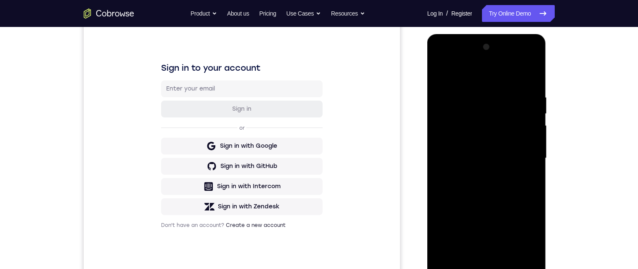
click at [536, 54] on div at bounding box center [487, 158] width 106 height 236
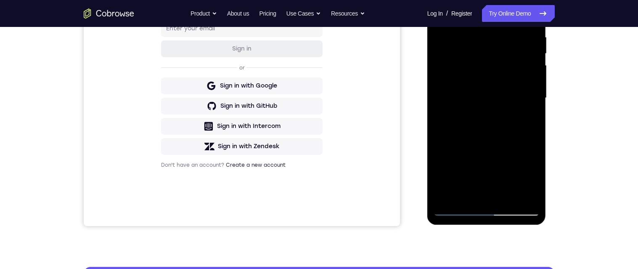
scroll to position [145, 0]
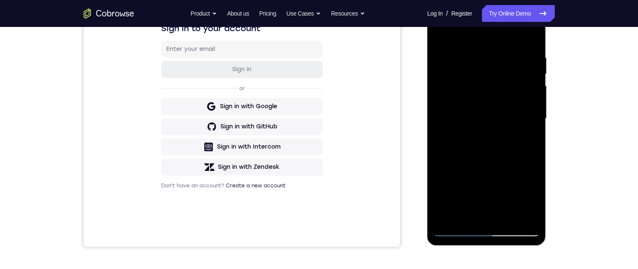
click at [507, 61] on div at bounding box center [487, 119] width 106 height 236
click at [496, 151] on div at bounding box center [487, 119] width 106 height 236
click at [530, 135] on div at bounding box center [487, 119] width 106 height 236
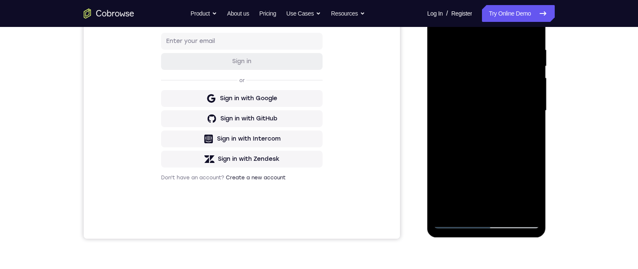
scroll to position [164, 0]
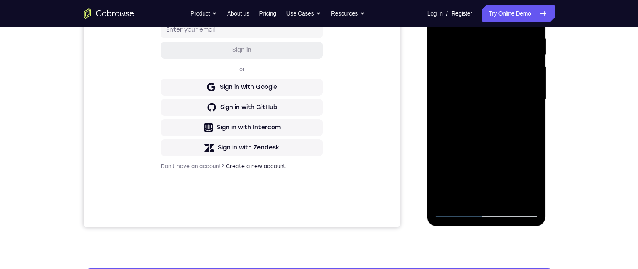
click at [495, 88] on div at bounding box center [487, 99] width 106 height 236
click at [475, 137] on div at bounding box center [487, 99] width 106 height 236
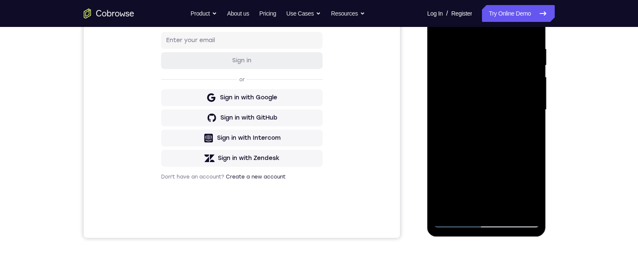
scroll to position [202, 0]
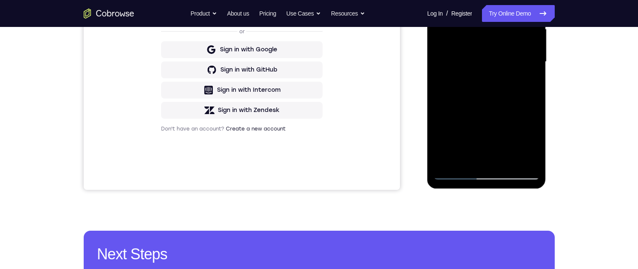
click at [468, 164] on div at bounding box center [487, 62] width 106 height 236
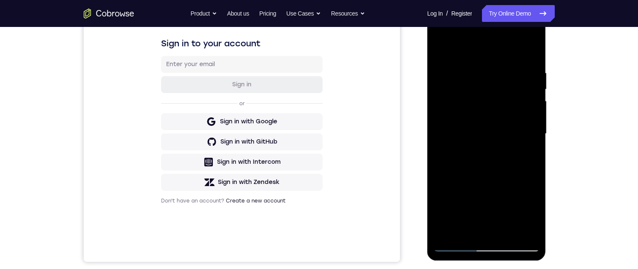
scroll to position [125, 0]
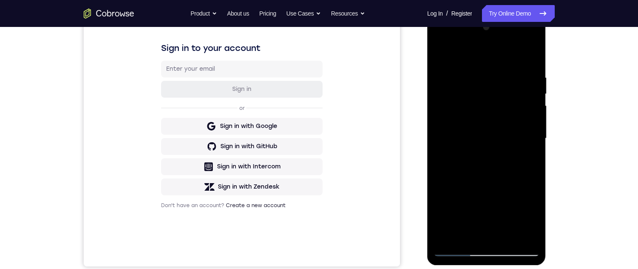
click at [518, 54] on div at bounding box center [487, 139] width 106 height 236
click at [491, 69] on div at bounding box center [487, 139] width 106 height 236
click at [479, 84] on div at bounding box center [487, 139] width 106 height 236
click at [441, 54] on div at bounding box center [487, 139] width 106 height 236
click at [519, 53] on div at bounding box center [487, 139] width 106 height 236
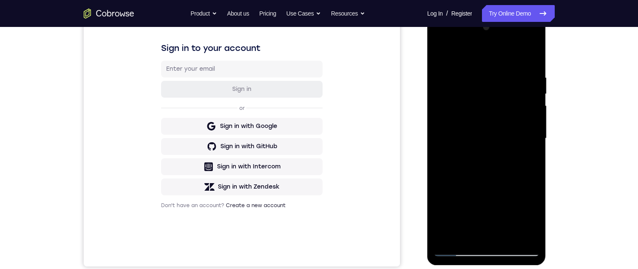
click at [487, 72] on div at bounding box center [487, 139] width 106 height 236
click at [481, 85] on div at bounding box center [487, 139] width 106 height 236
click at [440, 55] on div at bounding box center [487, 139] width 106 height 236
click at [516, 56] on div at bounding box center [487, 139] width 106 height 236
click at [520, 53] on div at bounding box center [487, 139] width 106 height 236
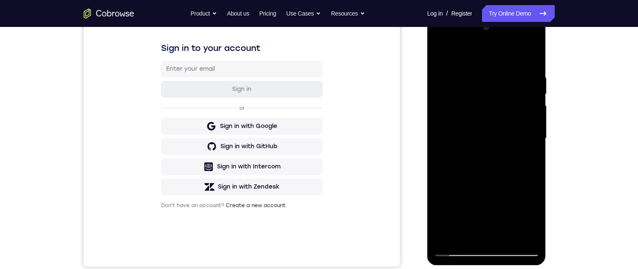
click at [476, 126] on div at bounding box center [487, 139] width 106 height 236
click at [477, 82] on div at bounding box center [487, 139] width 106 height 236
click at [447, 162] on div at bounding box center [487, 139] width 106 height 236
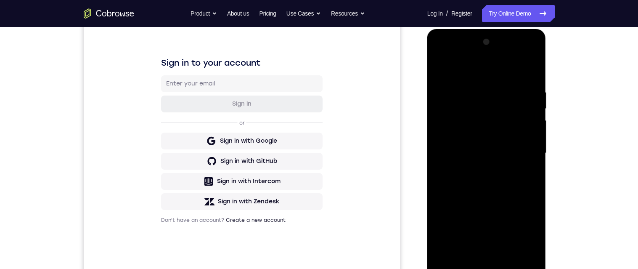
click at [527, 104] on div at bounding box center [487, 153] width 106 height 236
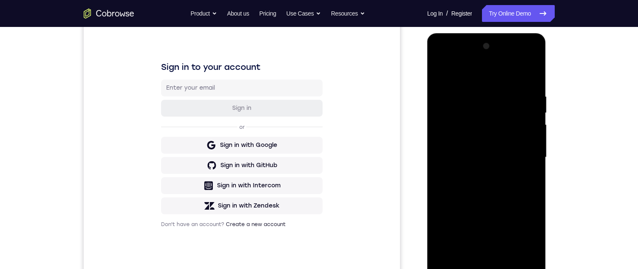
click at [526, 83] on div at bounding box center [487, 158] width 106 height 236
click at [534, 89] on div at bounding box center [487, 158] width 106 height 236
click at [535, 90] on div at bounding box center [487, 158] width 106 height 236
click at [534, 96] on div at bounding box center [487, 158] width 106 height 236
click at [534, 93] on div at bounding box center [487, 158] width 106 height 236
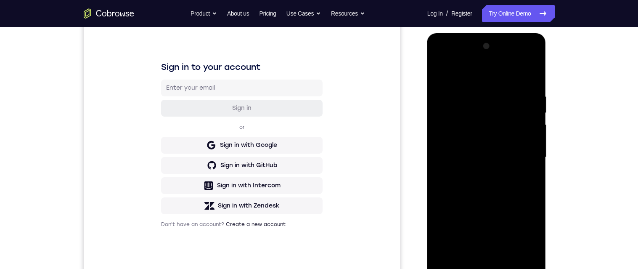
click at [534, 92] on div at bounding box center [487, 158] width 106 height 236
click at [535, 98] on div at bounding box center [487, 158] width 106 height 236
click at [534, 96] on div at bounding box center [487, 158] width 106 height 236
click at [530, 96] on div at bounding box center [487, 158] width 106 height 236
click at [535, 87] on div at bounding box center [487, 158] width 106 height 236
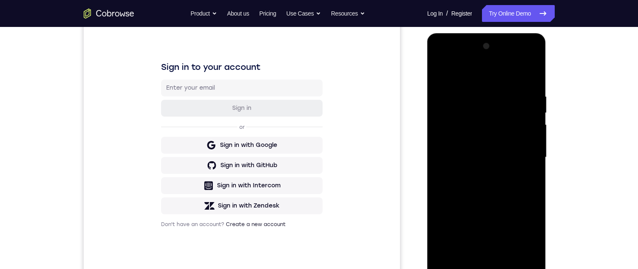
click at [535, 96] on div at bounding box center [487, 158] width 106 height 236
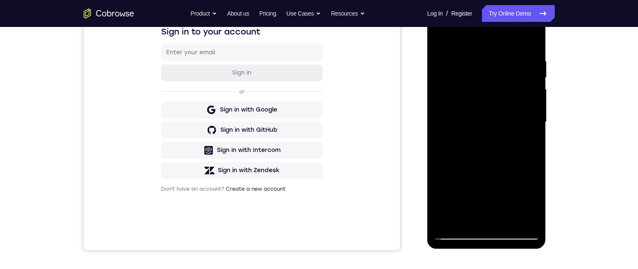
scroll to position [140, 0]
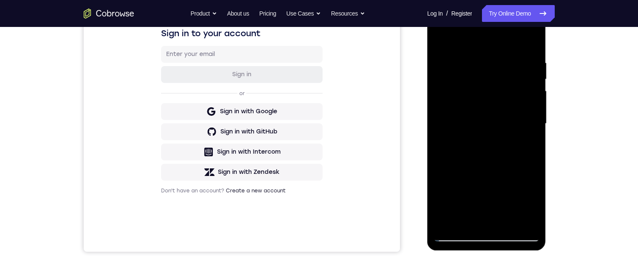
click at [446, 57] on div at bounding box center [487, 124] width 106 height 236
click at [529, 100] on div at bounding box center [487, 124] width 106 height 236
click at [540, 112] on div at bounding box center [487, 124] width 106 height 236
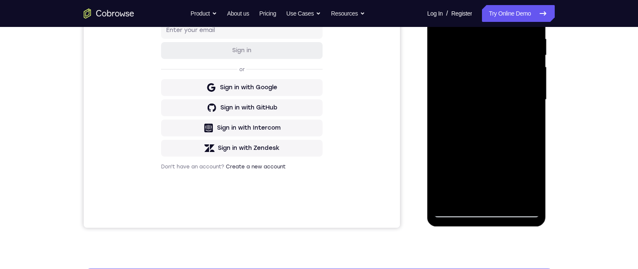
scroll to position [165, 0]
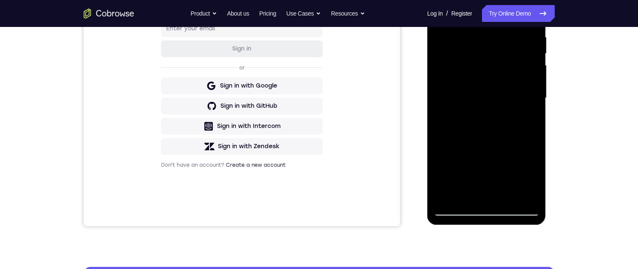
click at [456, 130] on div at bounding box center [487, 98] width 106 height 236
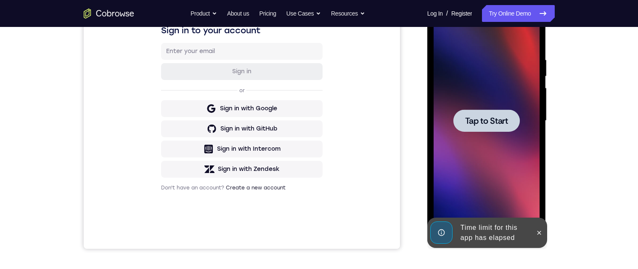
click at [502, 123] on span "Tap to Start" at bounding box center [486, 121] width 43 height 8
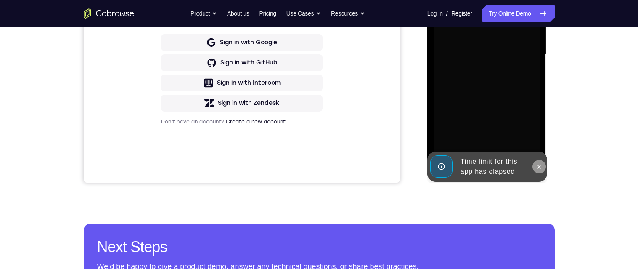
click at [543, 165] on icon at bounding box center [539, 166] width 7 height 7
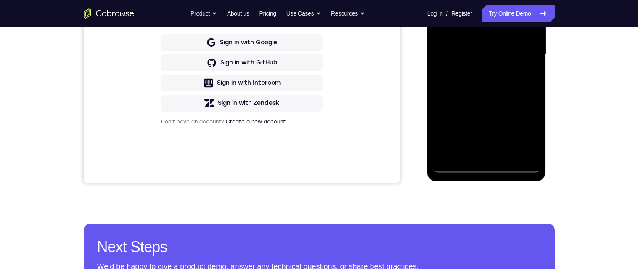
click at [492, 167] on div at bounding box center [487, 55] width 106 height 236
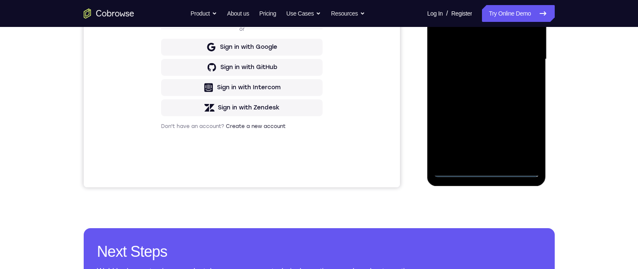
click at [526, 134] on div at bounding box center [487, 60] width 106 height 236
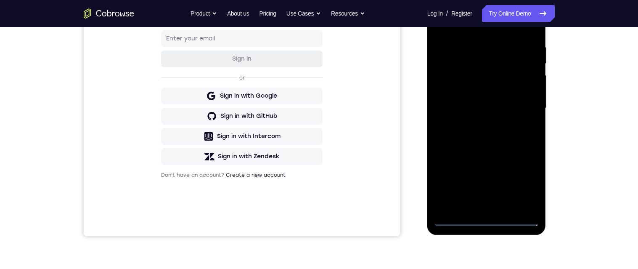
scroll to position [141, 0]
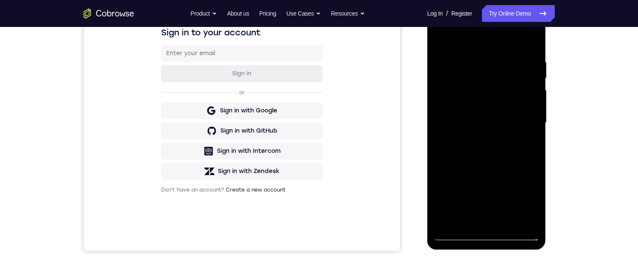
click at [494, 43] on div at bounding box center [487, 123] width 106 height 236
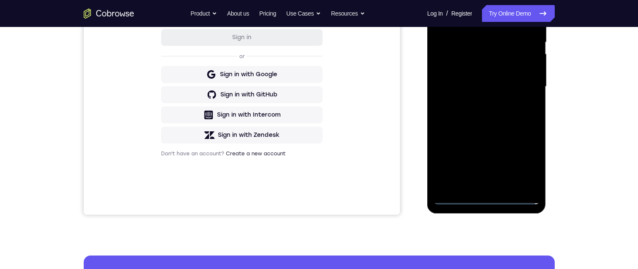
click at [524, 83] on div at bounding box center [487, 87] width 106 height 236
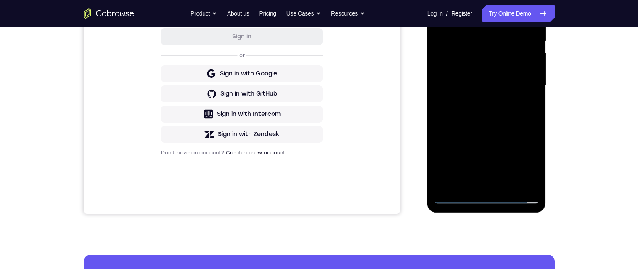
click at [479, 183] on div at bounding box center [487, 86] width 106 height 236
click at [513, 82] on div at bounding box center [487, 86] width 106 height 236
click at [500, 69] on div at bounding box center [487, 86] width 106 height 236
click at [522, 88] on div at bounding box center [487, 86] width 106 height 236
click at [525, 117] on div at bounding box center [487, 86] width 106 height 236
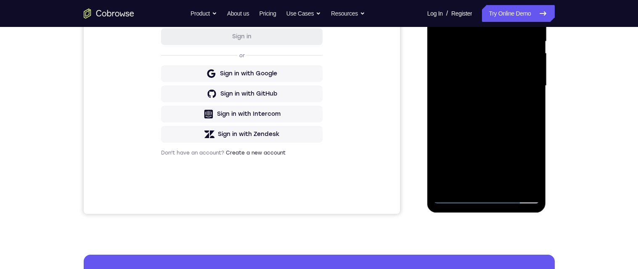
click at [517, 109] on div at bounding box center [487, 86] width 106 height 236
click at [521, 115] on div at bounding box center [487, 86] width 106 height 236
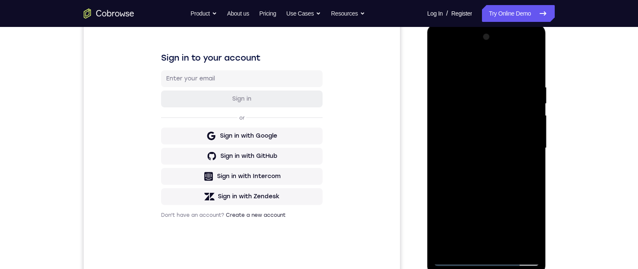
scroll to position [104, 0]
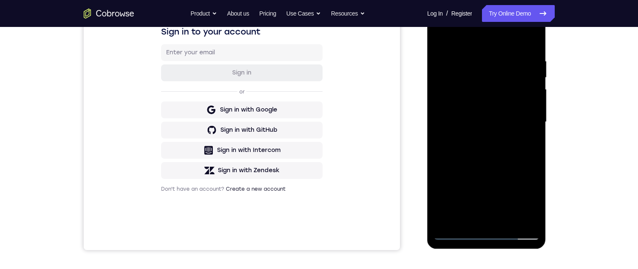
click at [524, 158] on div at bounding box center [487, 122] width 106 height 236
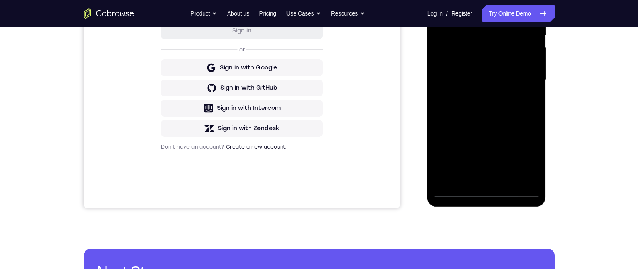
scroll to position [143, 0]
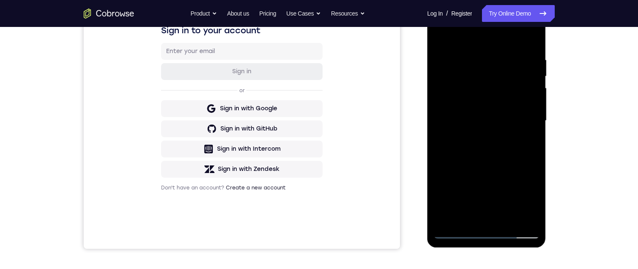
click at [476, 54] on div at bounding box center [487, 121] width 106 height 236
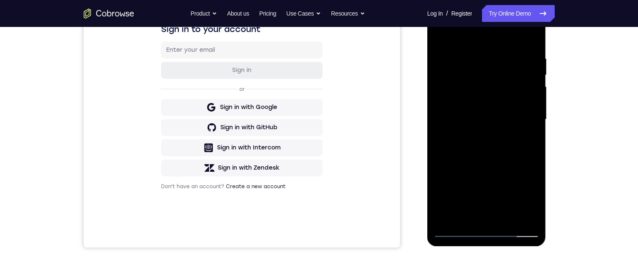
scroll to position [138, 0]
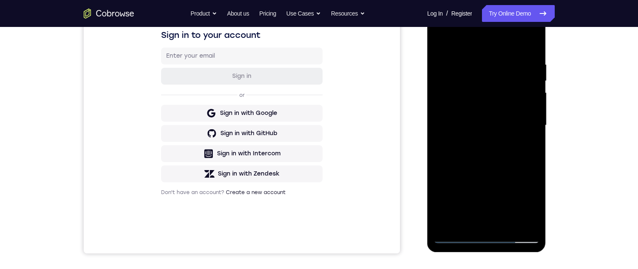
click at [529, 58] on div at bounding box center [487, 126] width 106 height 236
click at [534, 63] on div at bounding box center [487, 126] width 106 height 236
click at [535, 65] on div at bounding box center [487, 126] width 106 height 236
click at [533, 46] on div at bounding box center [487, 126] width 106 height 236
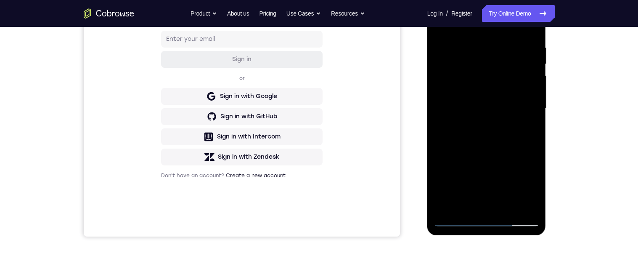
click at [505, 46] on div at bounding box center [487, 109] width 106 height 236
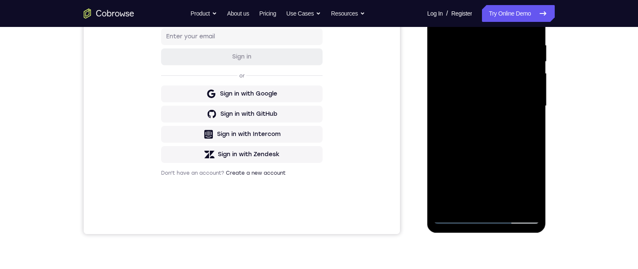
click at [539, 81] on div at bounding box center [487, 106] width 106 height 236
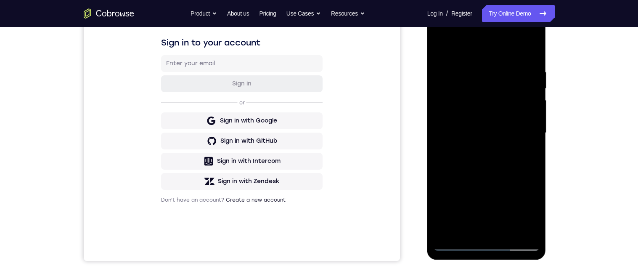
click at [521, 64] on div at bounding box center [487, 133] width 106 height 236
click at [530, 85] on div at bounding box center [487, 133] width 106 height 236
click at [531, 78] on div at bounding box center [487, 133] width 106 height 236
click at [532, 53] on div at bounding box center [487, 133] width 106 height 236
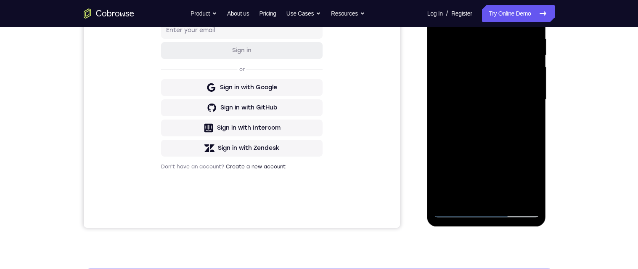
click at [526, 197] on div at bounding box center [487, 100] width 106 height 236
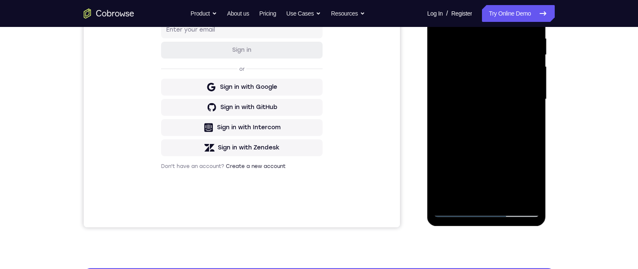
click at [509, 200] on div at bounding box center [487, 99] width 106 height 236
click at [513, 127] on div at bounding box center [487, 99] width 106 height 236
click at [527, 116] on div at bounding box center [487, 99] width 106 height 236
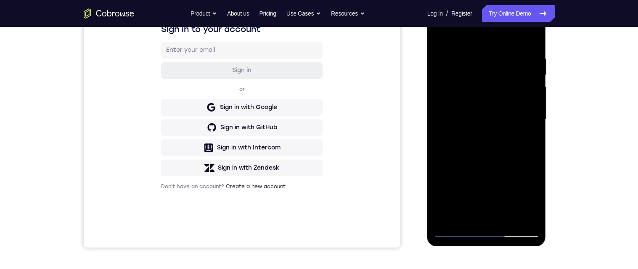
scroll to position [143, 0]
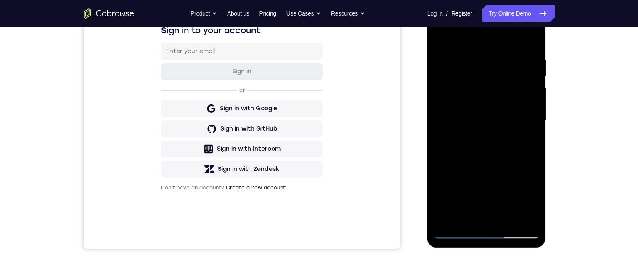
click at [440, 37] on div at bounding box center [487, 121] width 106 height 236
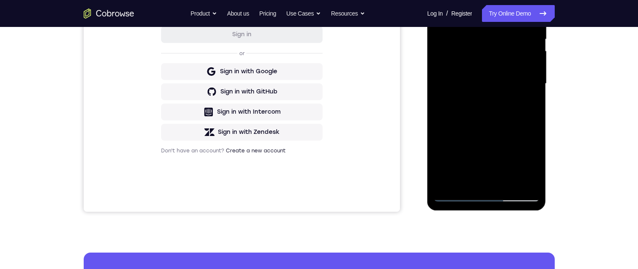
click at [489, 183] on div at bounding box center [487, 84] width 106 height 236
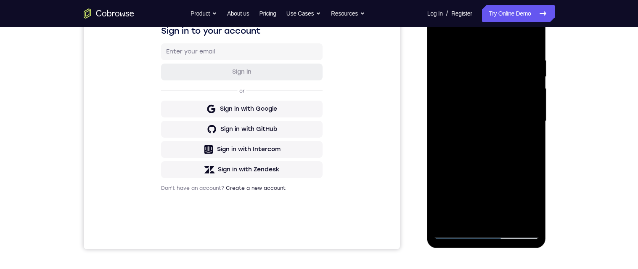
click at [534, 154] on div at bounding box center [487, 121] width 106 height 236
click at [535, 147] on div at bounding box center [487, 121] width 106 height 236
click at [534, 177] on div at bounding box center [487, 121] width 106 height 236
click at [442, 38] on div at bounding box center [487, 121] width 106 height 236
click at [533, 164] on div at bounding box center [487, 121] width 106 height 236
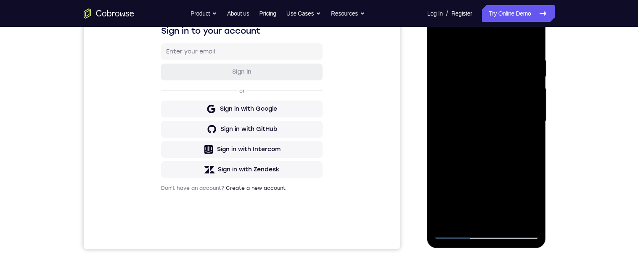
click at [514, 48] on div at bounding box center [487, 121] width 106 height 236
click at [465, 186] on div at bounding box center [487, 121] width 106 height 236
click at [527, 115] on div at bounding box center [487, 121] width 106 height 236
click at [443, 37] on div at bounding box center [487, 121] width 106 height 236
click at [453, 182] on div at bounding box center [487, 121] width 106 height 236
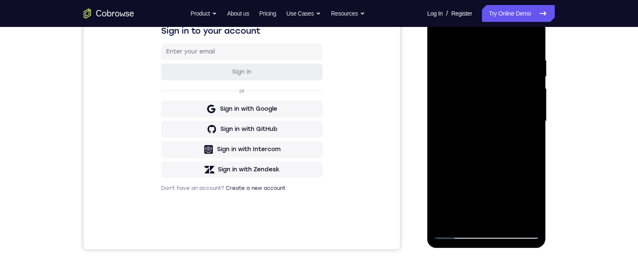
click at [438, 35] on div at bounding box center [487, 121] width 106 height 236
click at [438, 36] on div at bounding box center [487, 121] width 106 height 236
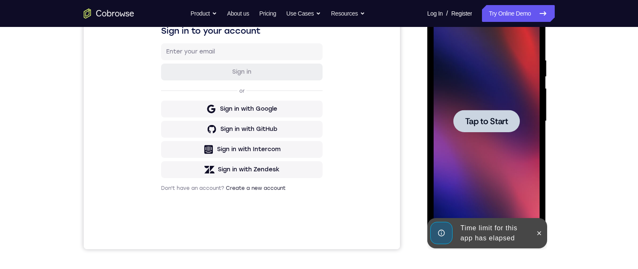
click at [485, 118] on span "Tap to Start" at bounding box center [486, 121] width 43 height 8
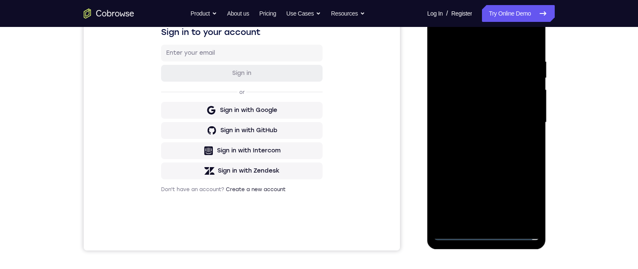
scroll to position [202, 0]
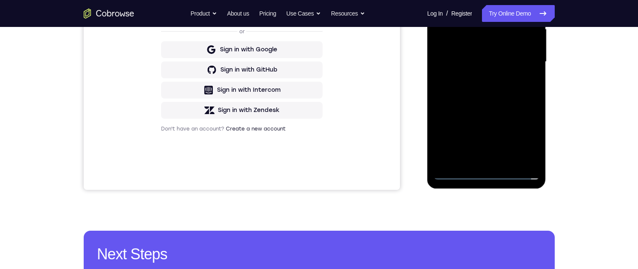
click at [487, 175] on div at bounding box center [487, 62] width 106 height 236
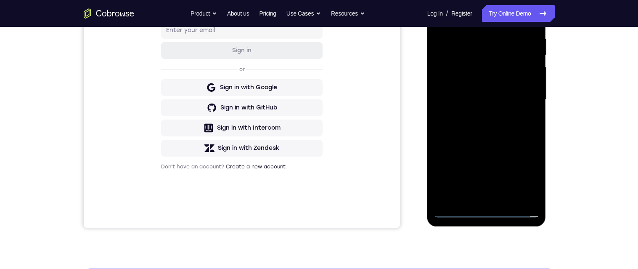
click at [525, 178] on div at bounding box center [487, 100] width 106 height 236
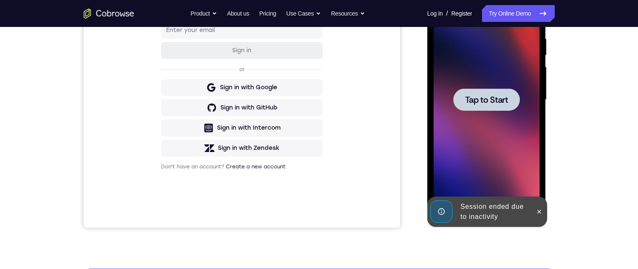
scroll to position [163, 0]
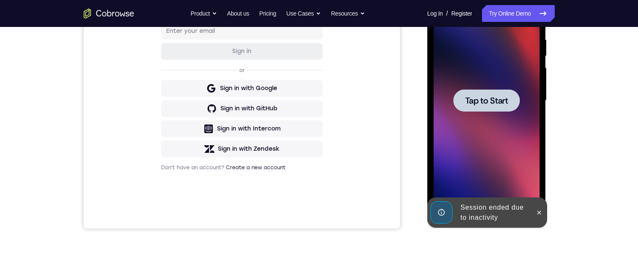
click at [486, 106] on div at bounding box center [487, 100] width 66 height 22
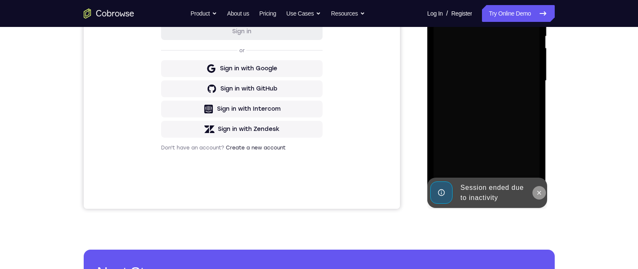
click at [544, 193] on button at bounding box center [539, 192] width 13 height 13
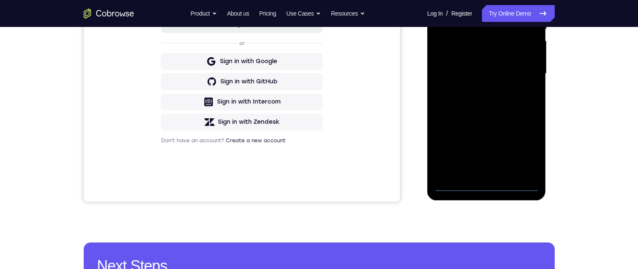
scroll to position [194, 0]
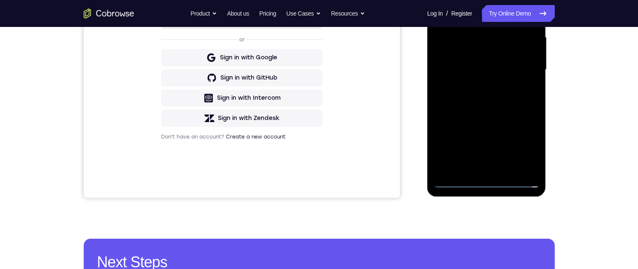
click at [492, 179] on div at bounding box center [487, 70] width 106 height 236
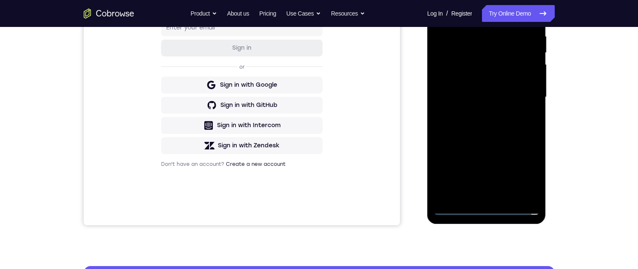
click at [533, 173] on div at bounding box center [487, 97] width 106 height 236
click at [527, 178] on div at bounding box center [487, 97] width 106 height 236
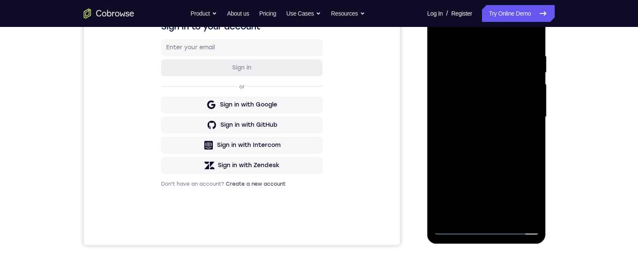
scroll to position [125, 0]
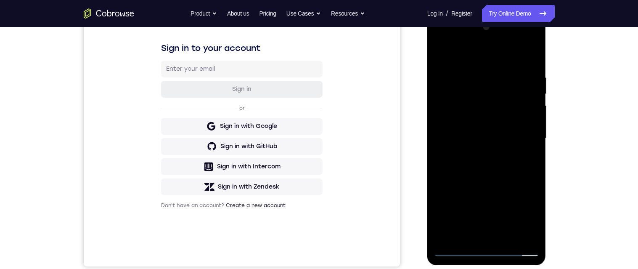
click at [492, 57] on div at bounding box center [487, 139] width 106 height 236
click at [524, 135] on div at bounding box center [487, 139] width 106 height 236
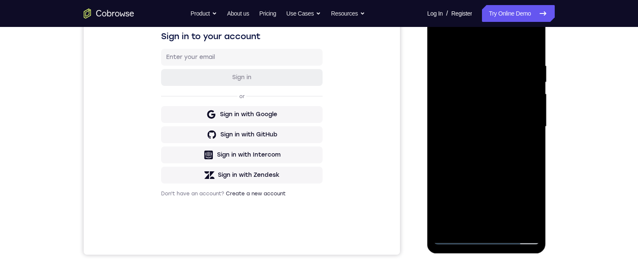
click at [477, 145] on div at bounding box center [487, 127] width 106 height 236
click at [516, 122] on div at bounding box center [487, 127] width 106 height 236
click at [510, 111] on div at bounding box center [487, 127] width 106 height 236
click at [522, 133] on div at bounding box center [487, 127] width 106 height 236
click at [529, 130] on div at bounding box center [487, 127] width 106 height 236
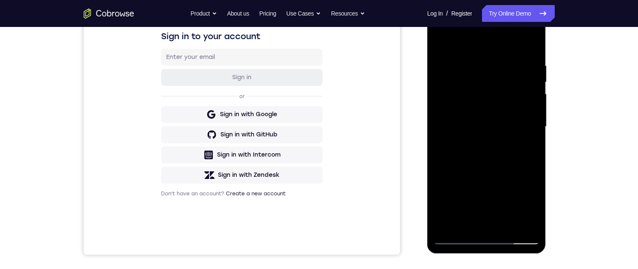
click at [524, 154] on div at bounding box center [487, 127] width 106 height 236
click at [521, 152] on div at bounding box center [487, 127] width 106 height 236
click at [522, 156] on div at bounding box center [487, 127] width 106 height 236
click at [519, 164] on div at bounding box center [487, 127] width 106 height 236
click at [478, 64] on div at bounding box center [487, 127] width 106 height 236
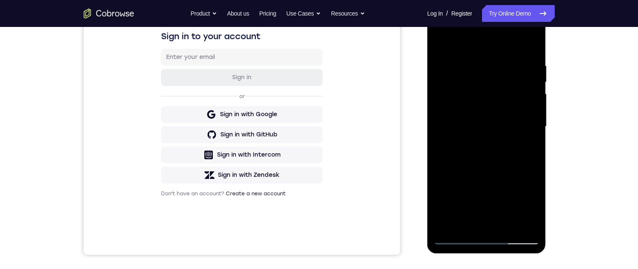
click at [537, 72] on div at bounding box center [487, 127] width 106 height 236
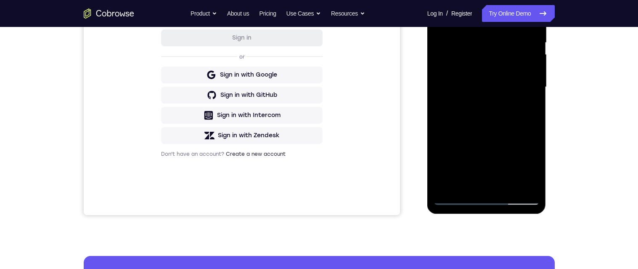
scroll to position [178, 0]
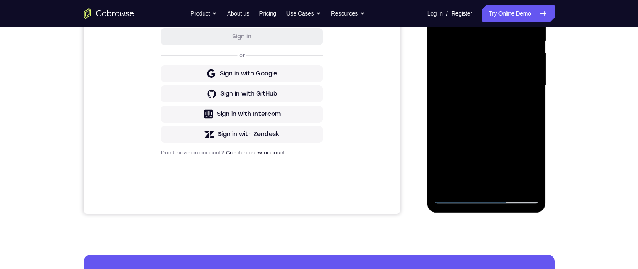
click at [519, 187] on div at bounding box center [487, 86] width 106 height 236
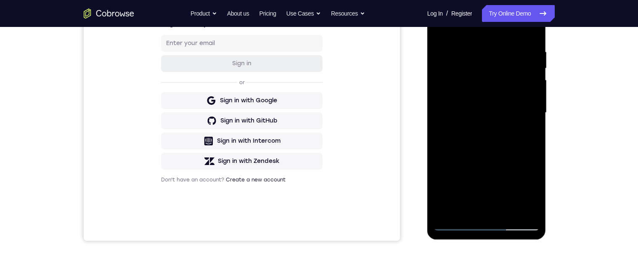
scroll to position [137, 0]
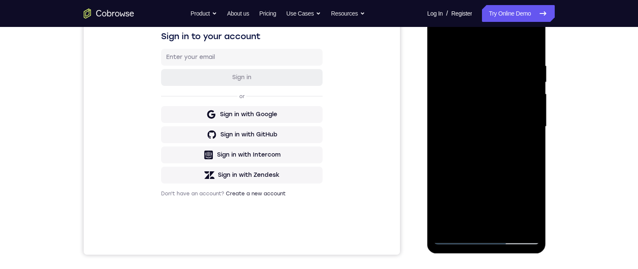
click at [491, 173] on div at bounding box center [487, 127] width 106 height 236
click at [444, 114] on div at bounding box center [487, 127] width 106 height 236
click at [491, 173] on div at bounding box center [487, 127] width 106 height 236
click at [435, 125] on div at bounding box center [487, 127] width 106 height 236
click at [481, 115] on div at bounding box center [487, 127] width 106 height 236
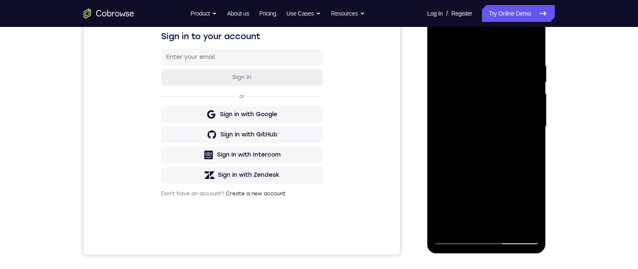
click at [531, 93] on div at bounding box center [487, 127] width 106 height 236
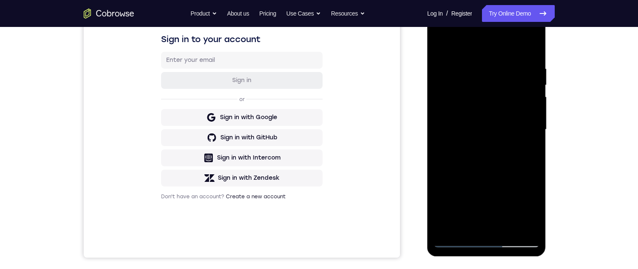
scroll to position [139, 0]
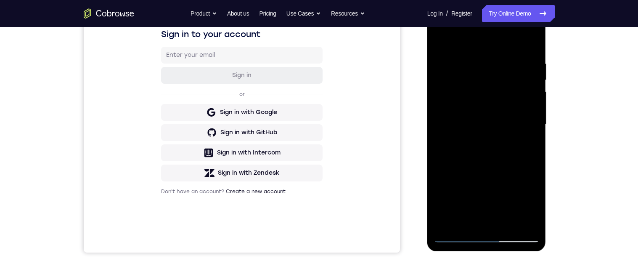
click at [534, 90] on div at bounding box center [487, 125] width 106 height 236
click at [539, 68] on div at bounding box center [487, 124] width 106 height 236
click at [534, 43] on div at bounding box center [487, 124] width 106 height 236
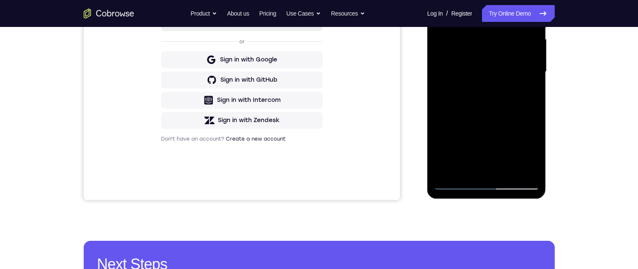
click at [488, 173] on div at bounding box center [487, 72] width 106 height 236
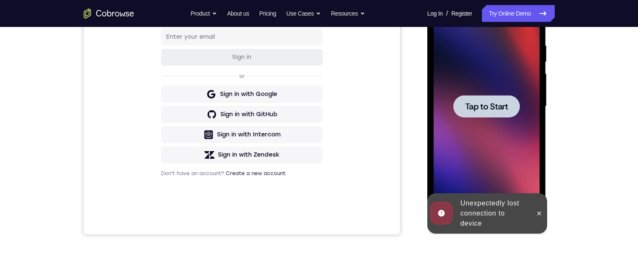
scroll to position [181, 0]
